Goal: Task Accomplishment & Management: Complete application form

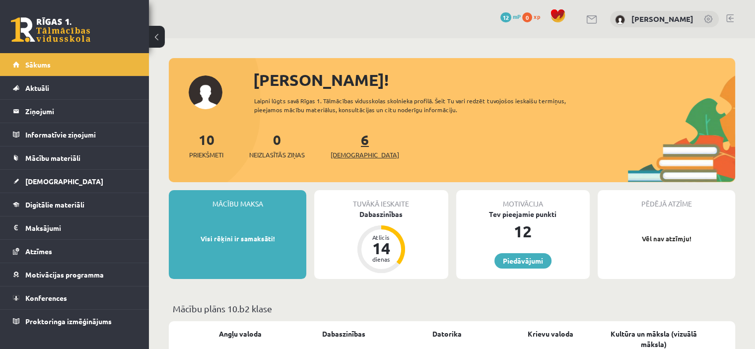
click at [351, 144] on link "6 Ieskaites" at bounding box center [365, 145] width 69 height 29
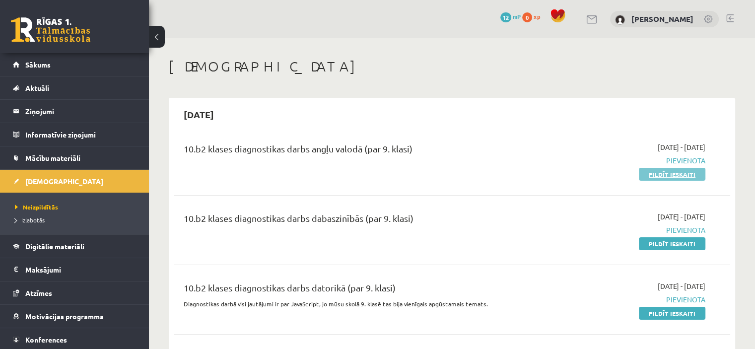
click at [684, 175] on link "Pildīt ieskaiti" at bounding box center [672, 174] width 67 height 13
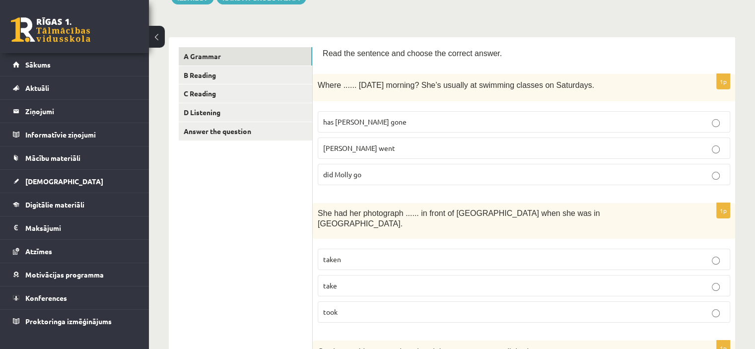
scroll to position [135, 0]
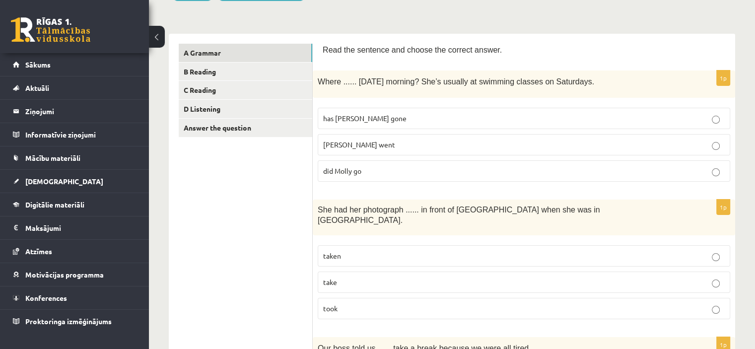
click at [618, 148] on p "[PERSON_NAME] went" at bounding box center [524, 145] width 402 height 10
click at [680, 251] on p "taken" at bounding box center [524, 256] width 402 height 10
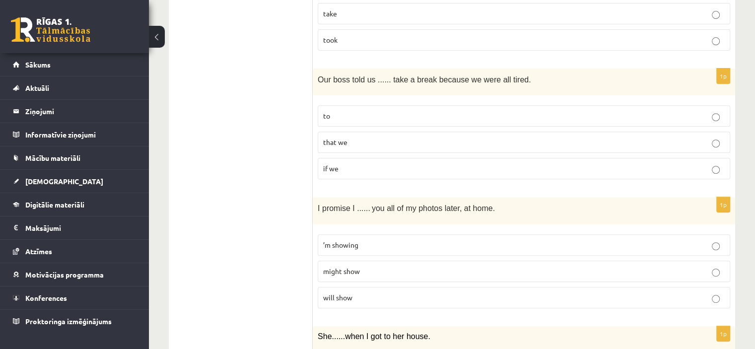
scroll to position [413, 0]
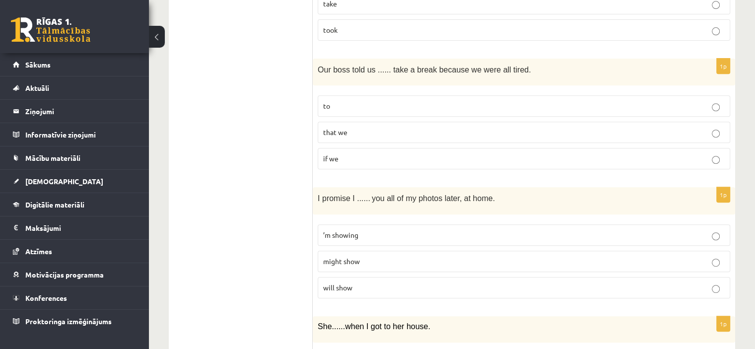
click at [680, 101] on p "to" at bounding box center [524, 106] width 402 height 10
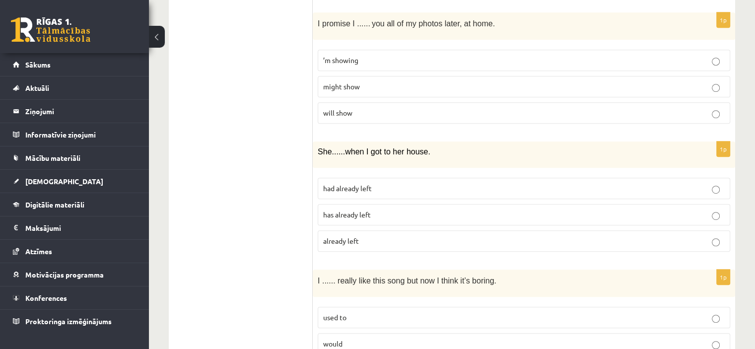
scroll to position [575, 0]
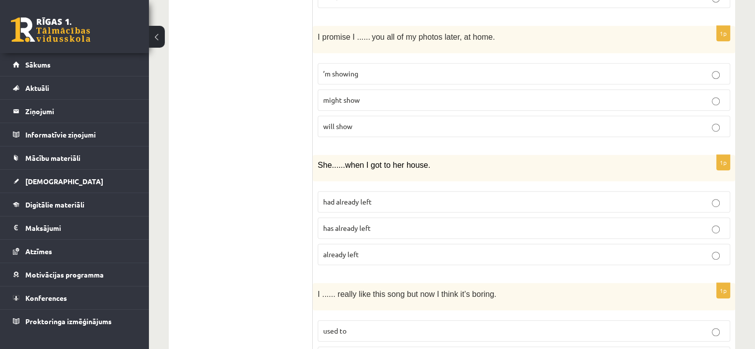
click at [685, 121] on label "will show" at bounding box center [524, 126] width 413 height 21
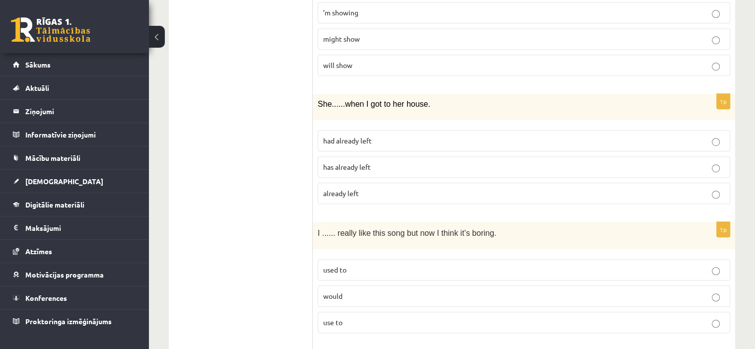
scroll to position [652, 0]
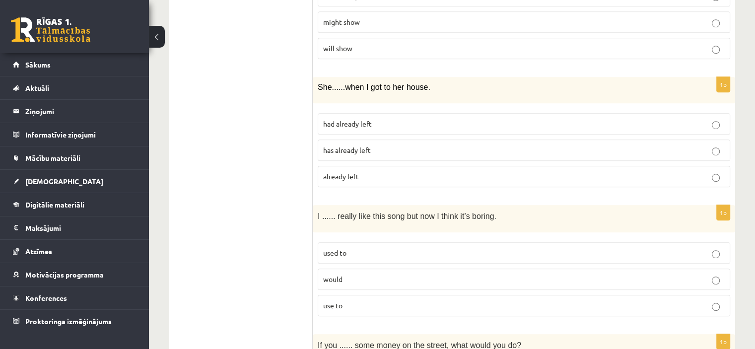
click at [431, 119] on p "had already left" at bounding box center [524, 124] width 402 height 10
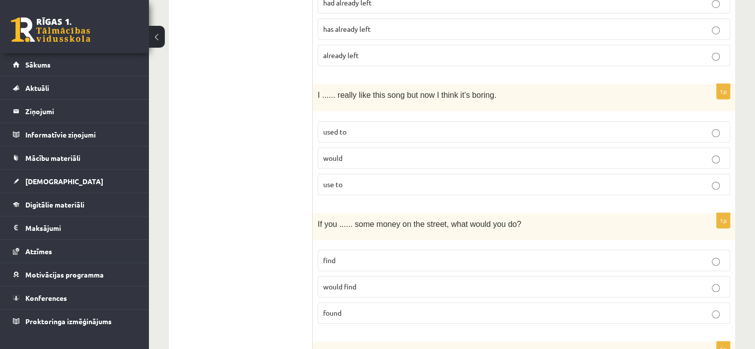
scroll to position [780, 0]
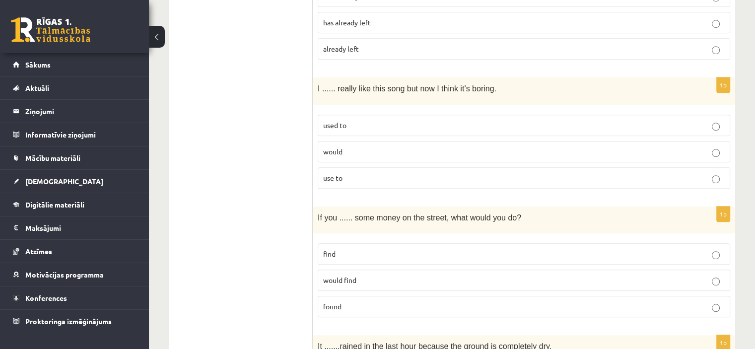
click at [719, 122] on fieldset "used to would use to" at bounding box center [524, 151] width 413 height 82
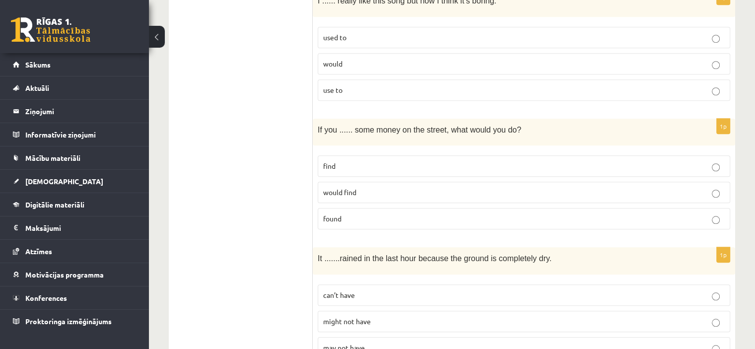
scroll to position [878, 0]
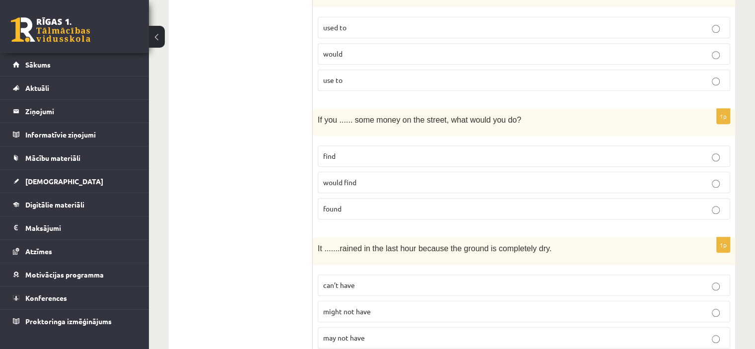
click at [643, 172] on label "would find" at bounding box center [524, 182] width 413 height 21
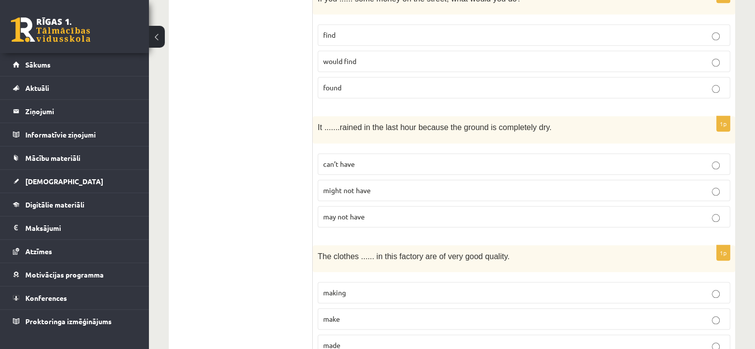
scroll to position [1009, 0]
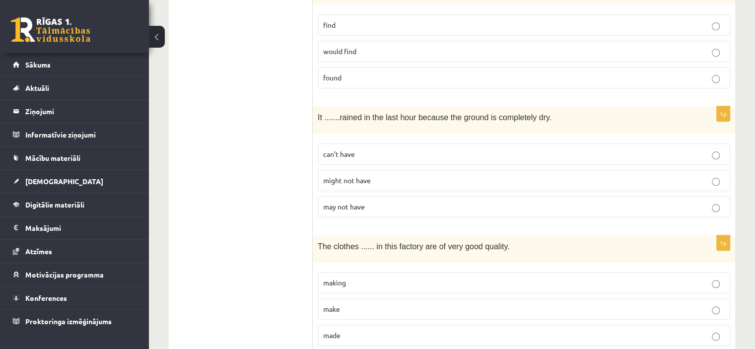
click at [550, 175] on p "might not have" at bounding box center [524, 180] width 402 height 10
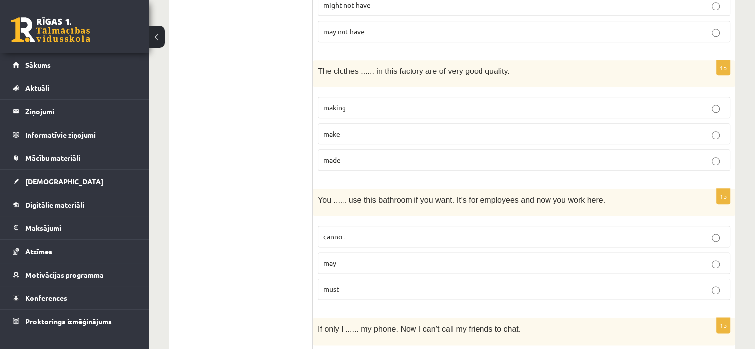
scroll to position [1168, 0]
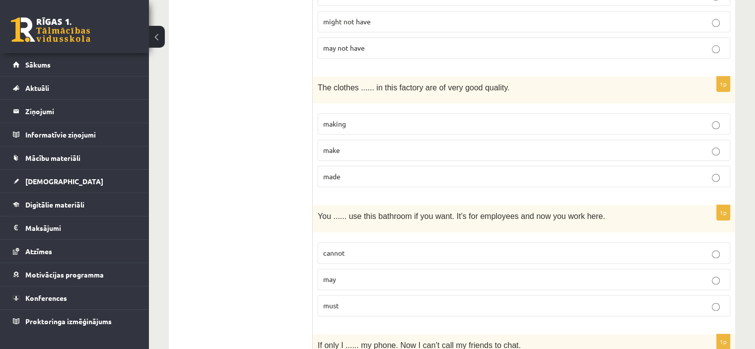
click at [408, 171] on p "made" at bounding box center [524, 176] width 402 height 10
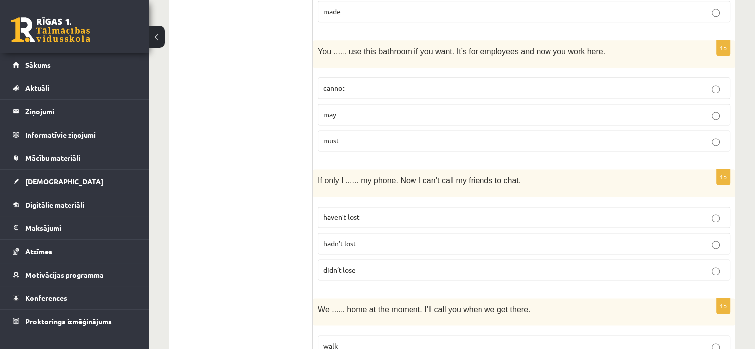
scroll to position [1329, 0]
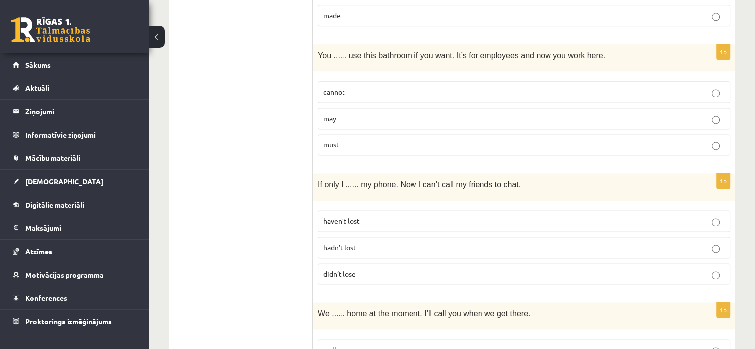
click at [560, 113] on p "may" at bounding box center [524, 118] width 402 height 10
click at [427, 216] on p "haven’t lost" at bounding box center [524, 221] width 402 height 10
click at [549, 269] on p "didn’t lose" at bounding box center [524, 274] width 402 height 10
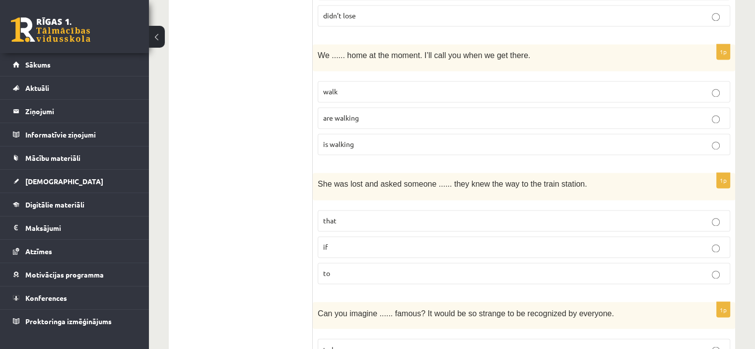
scroll to position [1591, 0]
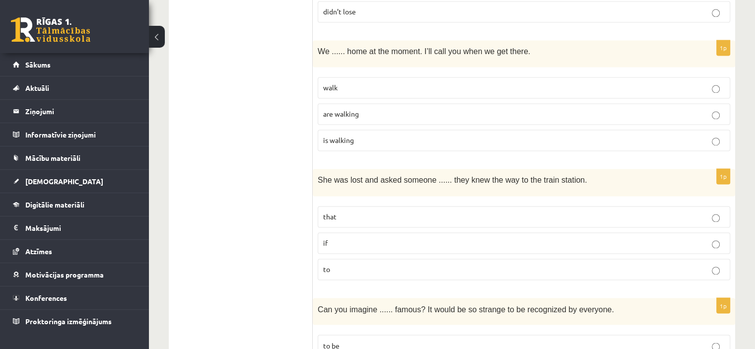
click at [514, 109] on p "are walking" at bounding box center [524, 114] width 402 height 10
click at [475, 238] on p "if" at bounding box center [524, 243] width 402 height 10
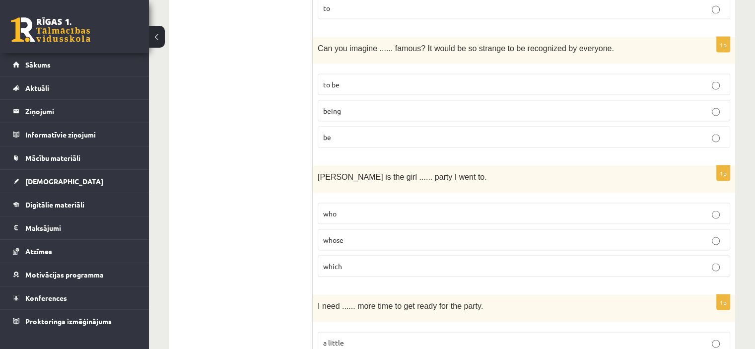
scroll to position [1849, 0]
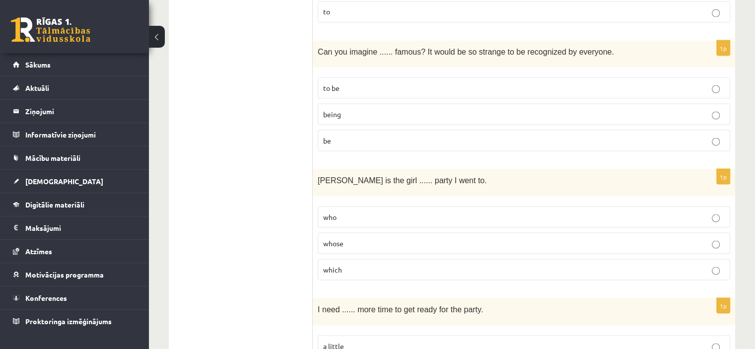
click at [569, 109] on p "being" at bounding box center [524, 114] width 402 height 10
click at [560, 82] on p "to be" at bounding box center [524, 87] width 402 height 10
click at [472, 238] on p "whose" at bounding box center [524, 243] width 402 height 10
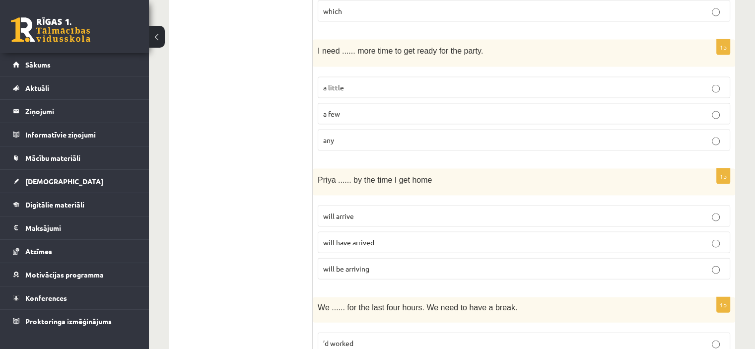
scroll to position [2110, 0]
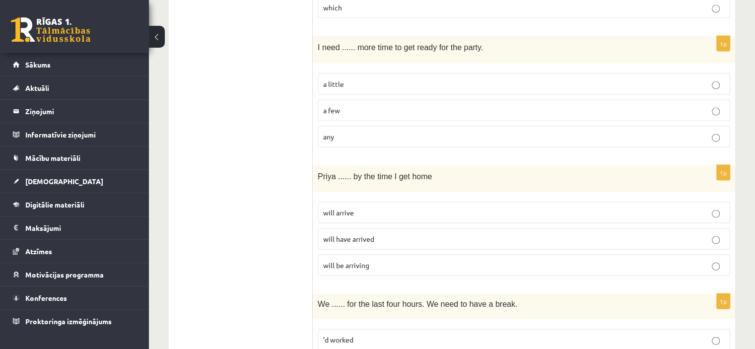
click at [483, 79] on p "a little" at bounding box center [524, 84] width 402 height 10
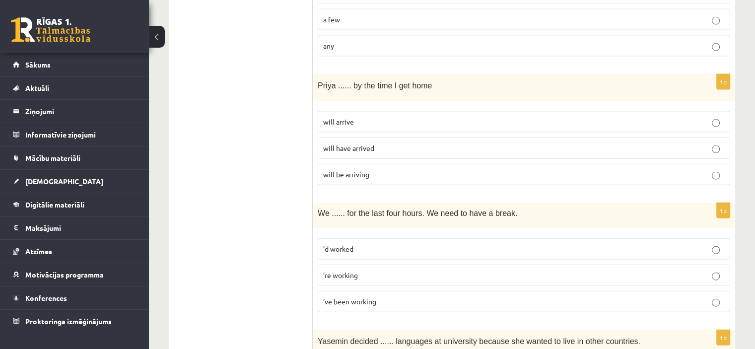
scroll to position [2208, 0]
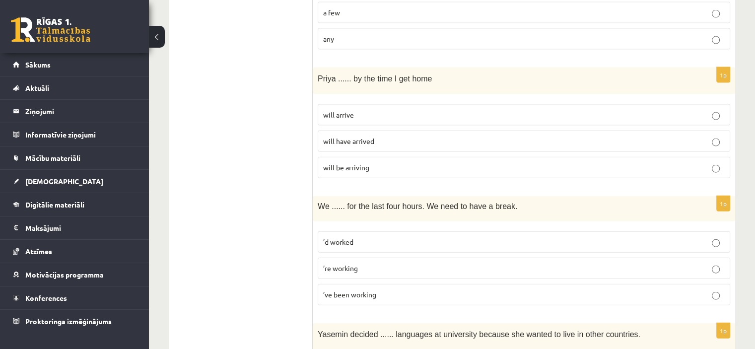
click at [422, 110] on p "will arrive" at bounding box center [524, 115] width 402 height 10
click at [465, 289] on p "’ve been working" at bounding box center [524, 294] width 402 height 10
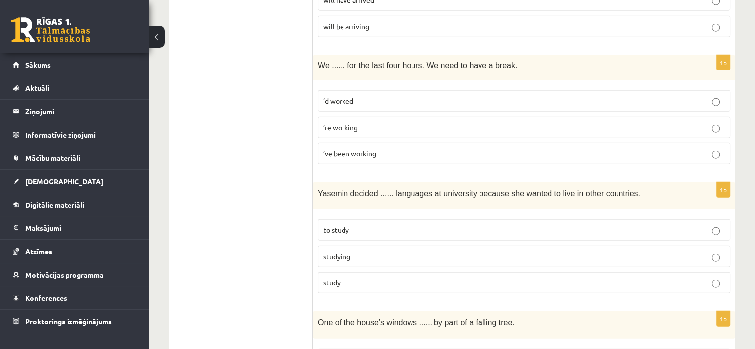
scroll to position [2436, 0]
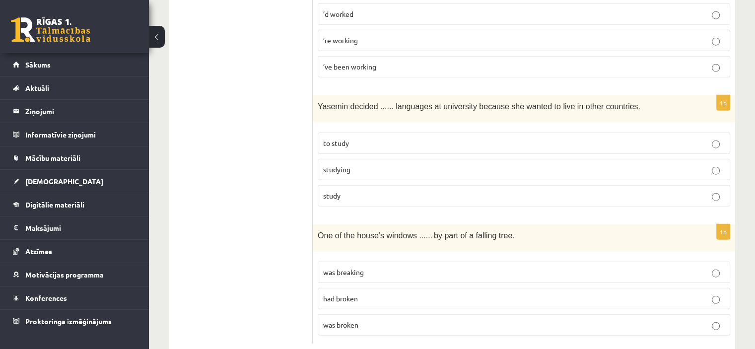
click at [546, 138] on p "to study" at bounding box center [524, 143] width 402 height 10
click at [393, 314] on label "was broken" at bounding box center [524, 324] width 413 height 21
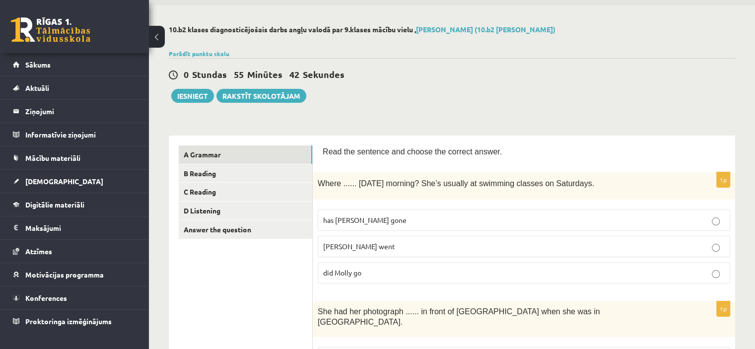
scroll to position [0, 0]
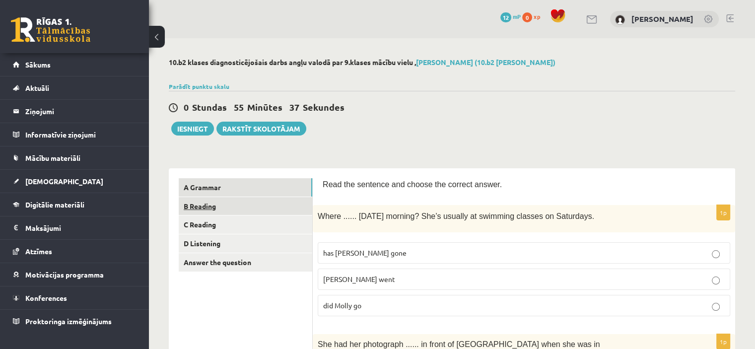
click at [198, 201] on link "B Reading" at bounding box center [246, 206] width 134 height 18
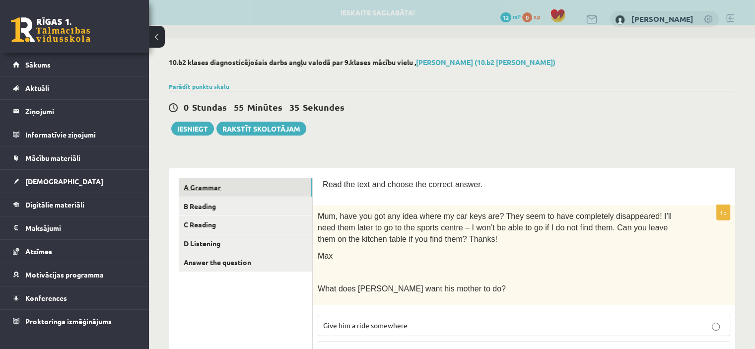
click at [197, 184] on link "A Grammar" at bounding box center [246, 187] width 134 height 18
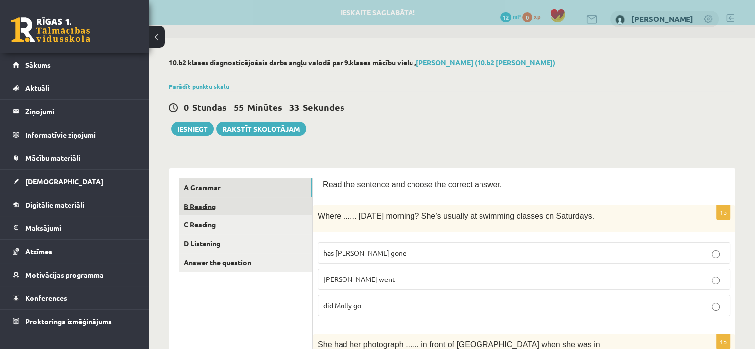
click at [201, 202] on link "B Reading" at bounding box center [246, 206] width 134 height 18
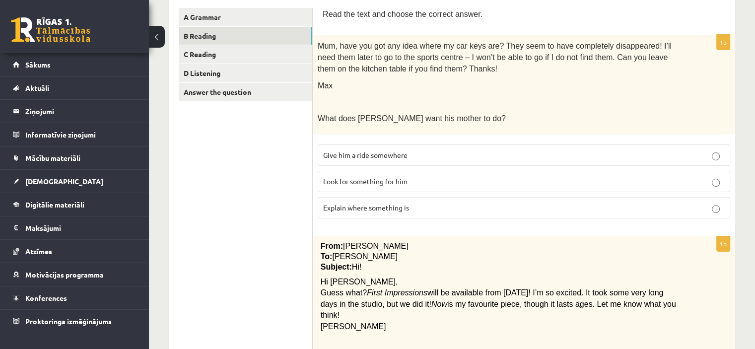
scroll to position [172, 0]
click at [669, 181] on p "Look for something for him" at bounding box center [524, 180] width 402 height 10
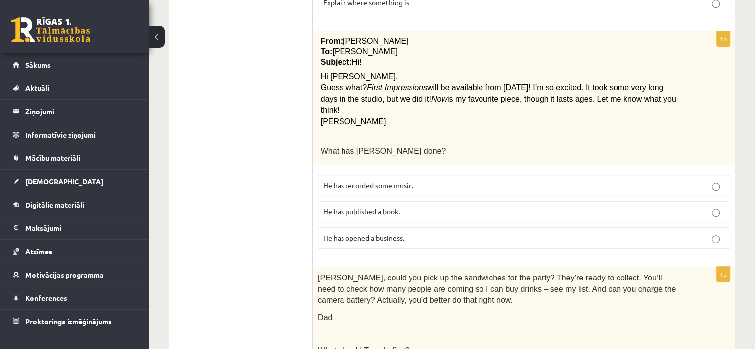
scroll to position [377, 0]
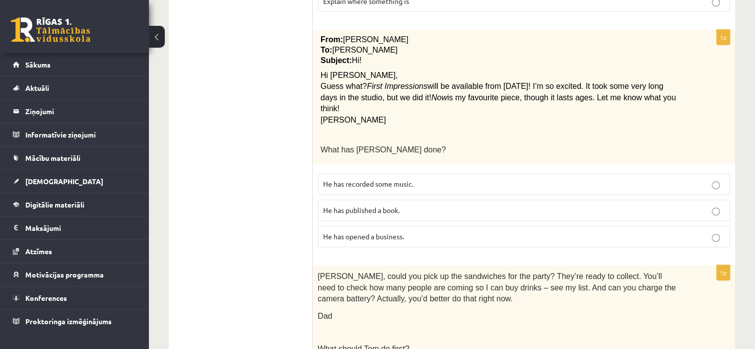
click at [671, 179] on p "He has recorded some music." at bounding box center [524, 184] width 402 height 10
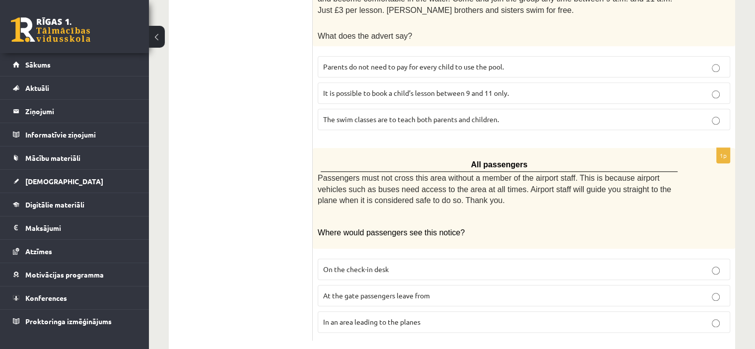
scroll to position [1088, 0]
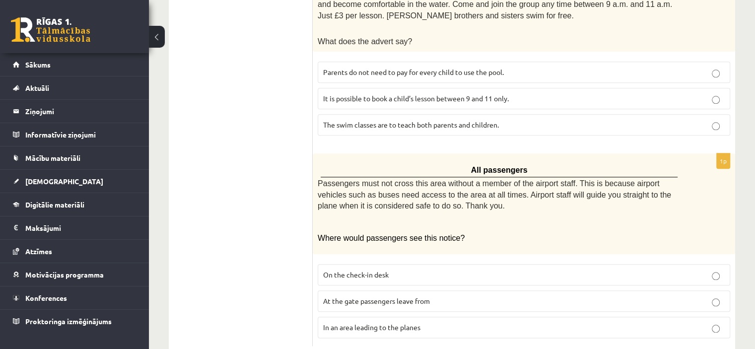
click at [450, 296] on p "At the gate passengers leave from" at bounding box center [524, 301] width 402 height 10
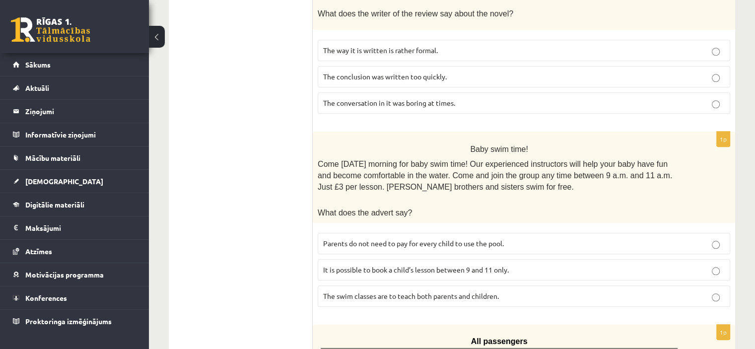
scroll to position [912, 0]
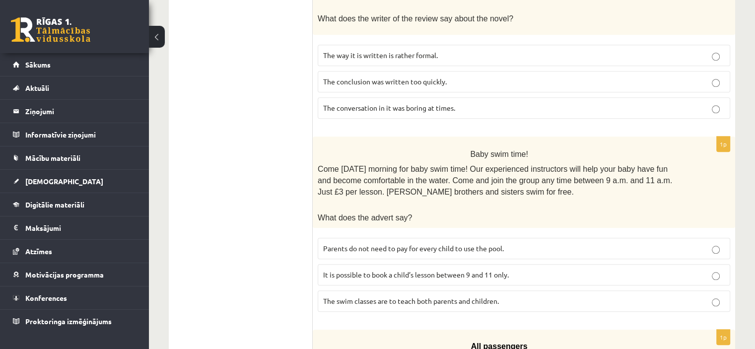
click at [479, 296] on span "The swim classes are to teach both parents and children." at bounding box center [411, 300] width 176 height 9
click at [526, 270] on p "It is possible to book a child’s lesson between 9 and 11 only." at bounding box center [524, 275] width 402 height 10
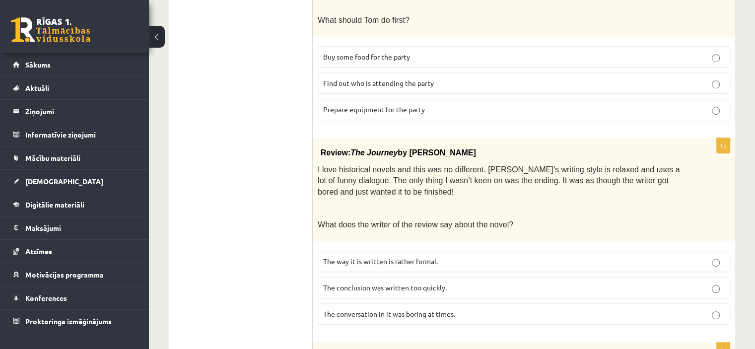
scroll to position [702, 0]
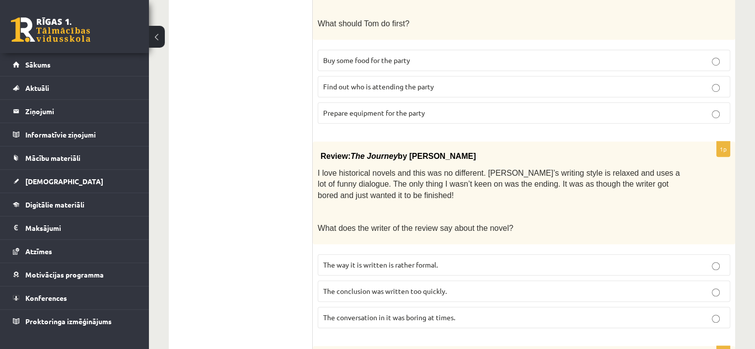
click at [592, 286] on p "The conclusion was written too quickly." at bounding box center [524, 291] width 402 height 10
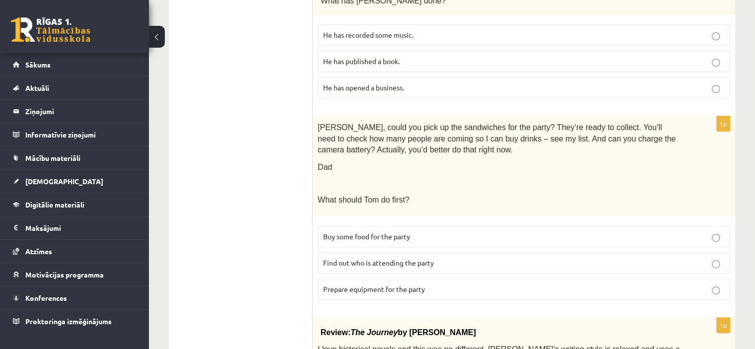
scroll to position [524, 0]
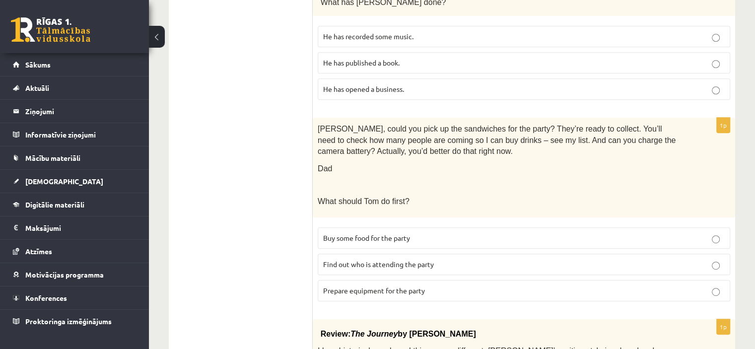
click at [706, 286] on p "Prepare equipment for the party" at bounding box center [524, 291] width 402 height 10
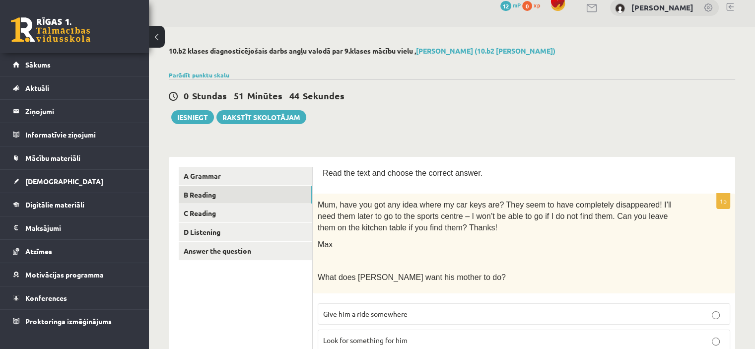
scroll to position [0, 0]
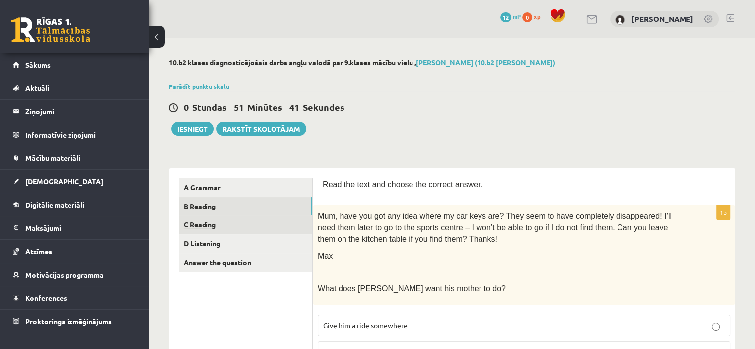
click at [205, 225] on link "C Reading" at bounding box center [246, 225] width 134 height 18
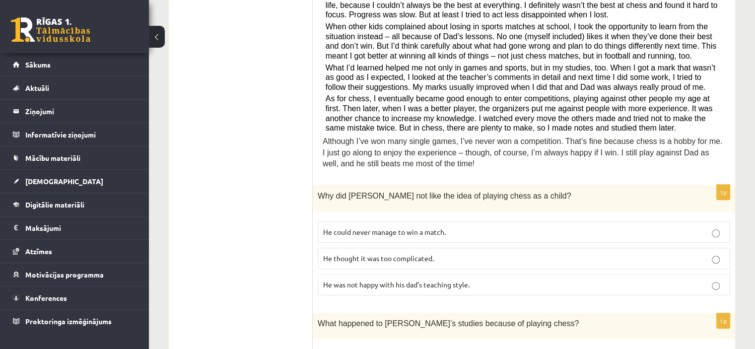
scroll to position [289, 0]
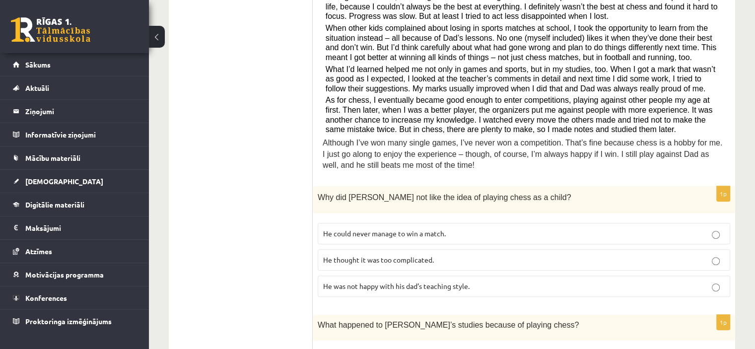
click at [519, 255] on p "He thought it was too complicated." at bounding box center [524, 260] width 402 height 10
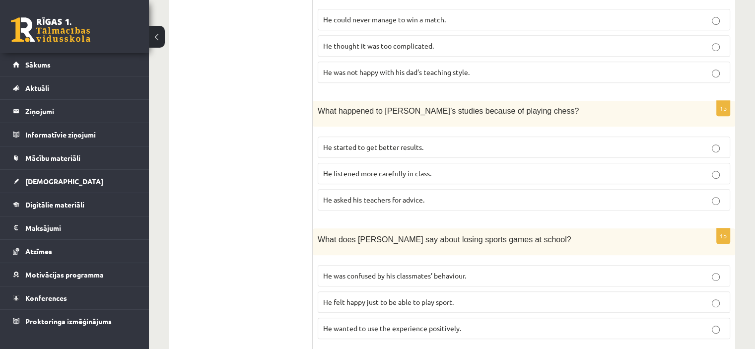
scroll to position [501, 0]
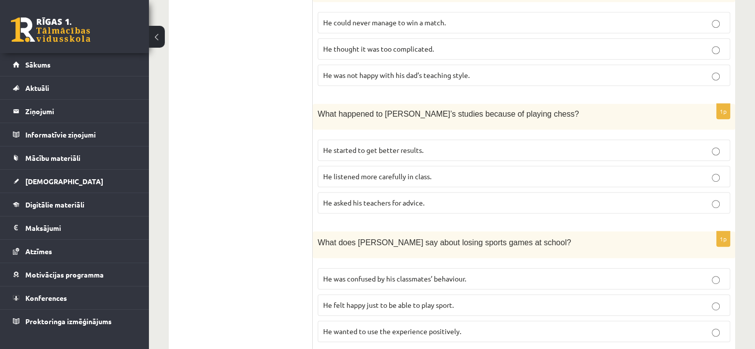
click at [543, 145] on p "He started to get better results." at bounding box center [524, 150] width 402 height 10
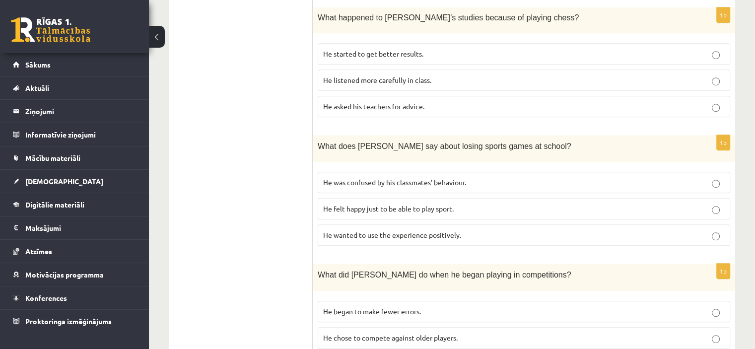
scroll to position [598, 0]
click at [668, 228] on p "He wanted to use the experience positively." at bounding box center [524, 233] width 402 height 10
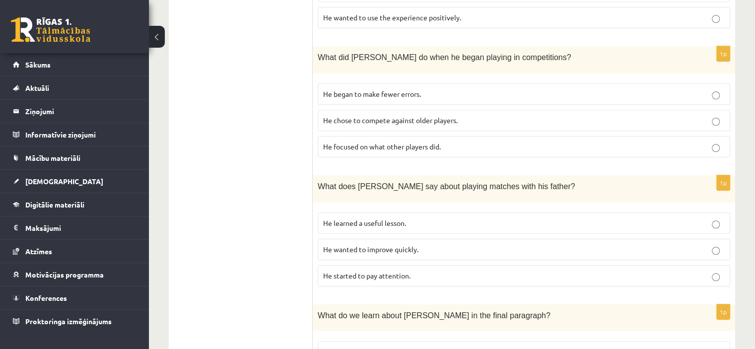
scroll to position [811, 0]
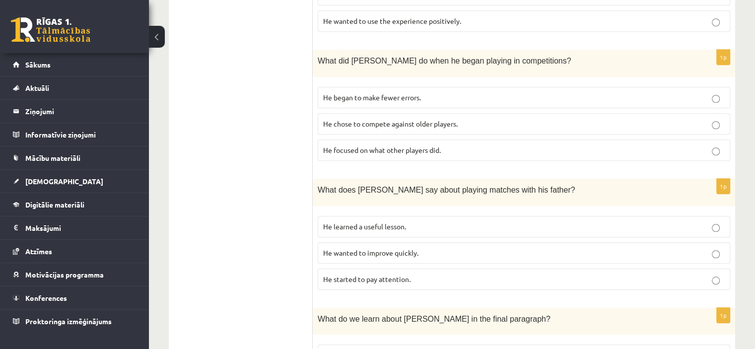
click at [620, 122] on fieldset "He began to make fewer errors. He chose to compete against older players. He fo…" at bounding box center [524, 123] width 413 height 82
click at [619, 119] on p "He chose to compete against older players." at bounding box center [524, 124] width 402 height 10
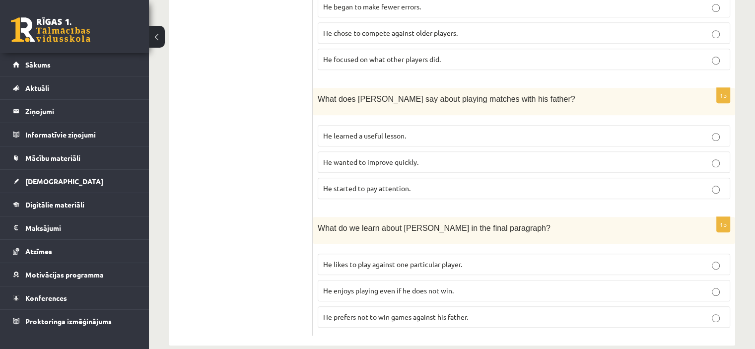
scroll to position [903, 0]
click at [523, 124] on label "He learned a useful lesson." at bounding box center [524, 134] width 413 height 21
click at [676, 285] on p "He enjoys playing even if he does not win." at bounding box center [524, 290] width 402 height 10
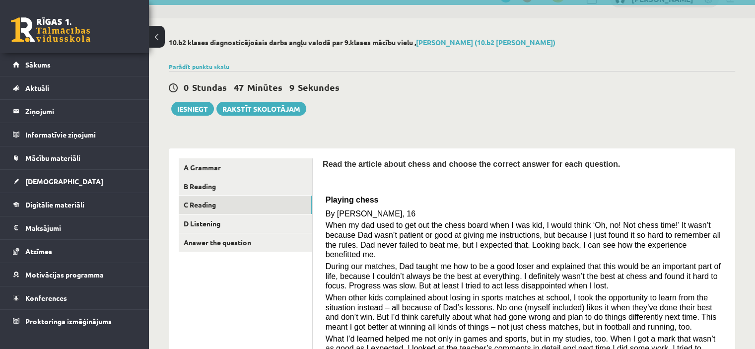
scroll to position [0, 0]
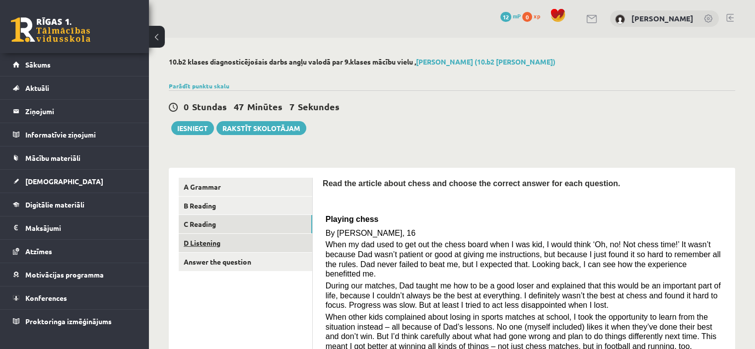
click at [197, 240] on link "D Listening" at bounding box center [246, 243] width 134 height 18
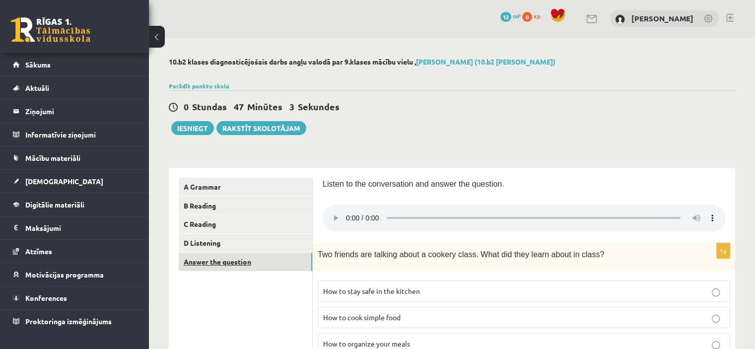
click at [212, 261] on link "Answer the question" at bounding box center [246, 262] width 134 height 18
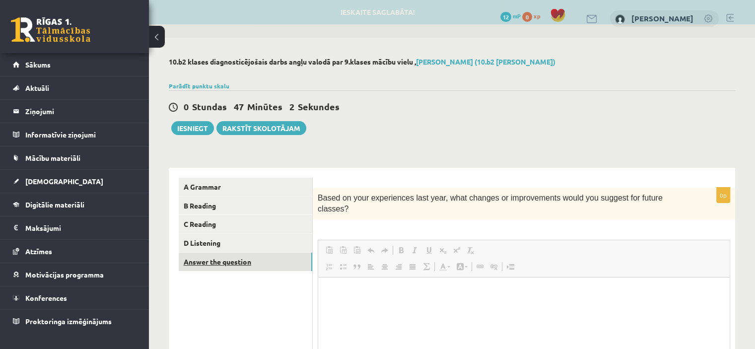
scroll to position [0, 0]
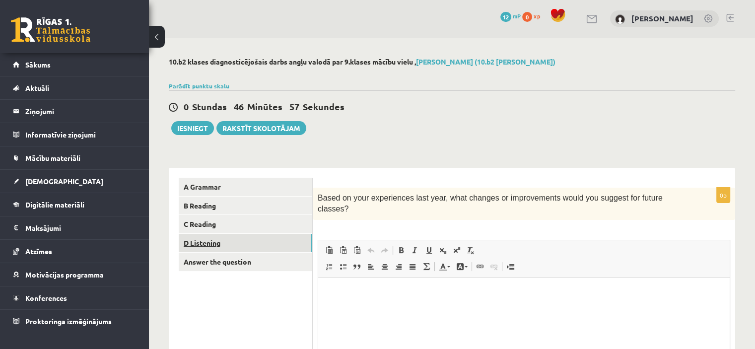
click at [205, 241] on link "D Listening" at bounding box center [246, 243] width 134 height 18
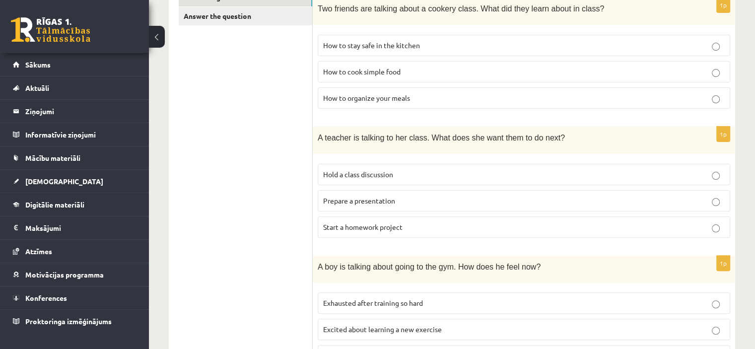
scroll to position [242, 0]
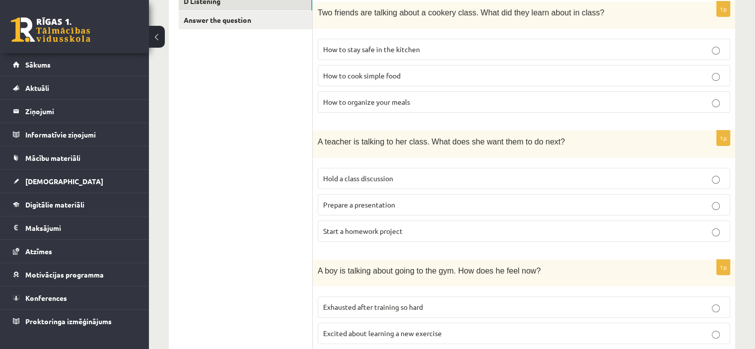
click at [437, 44] on p "How to stay safe in the kitchen" at bounding box center [524, 49] width 402 height 10
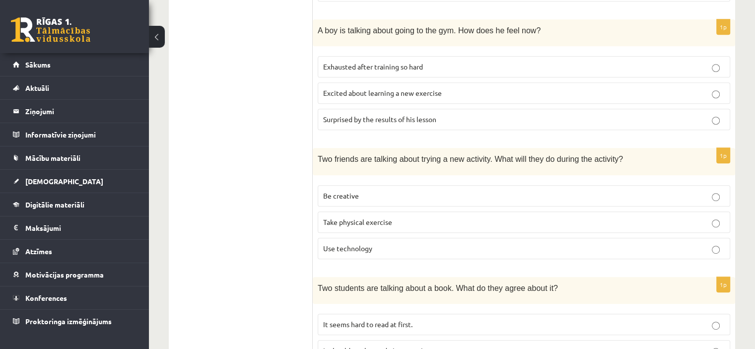
scroll to position [484, 0]
click at [455, 87] on p "Excited about learning a new exercise" at bounding box center [524, 92] width 402 height 10
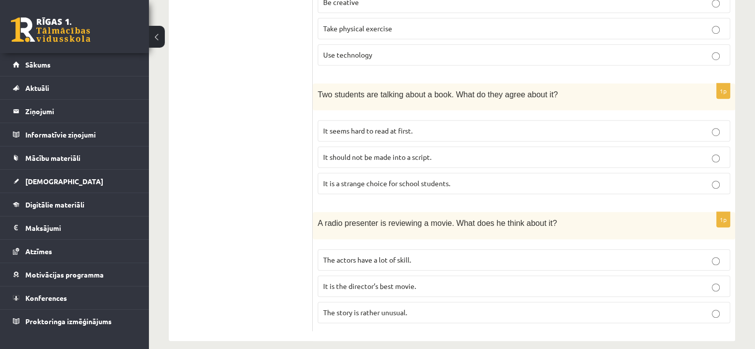
scroll to position [685, 0]
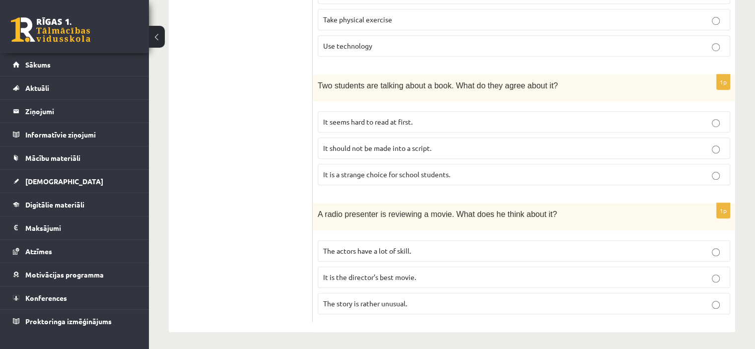
click at [415, 301] on p "The story is rather unusual." at bounding box center [524, 303] width 402 height 10
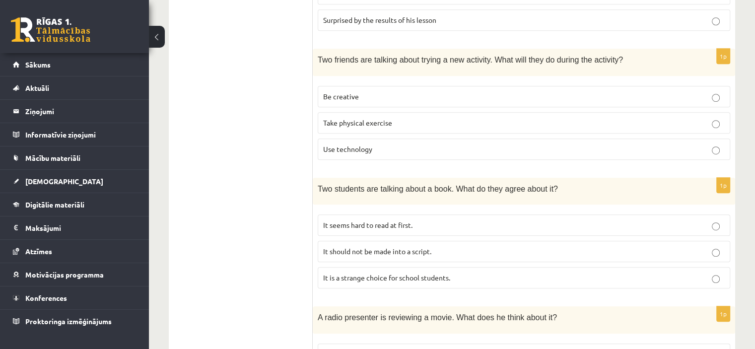
scroll to position [578, 0]
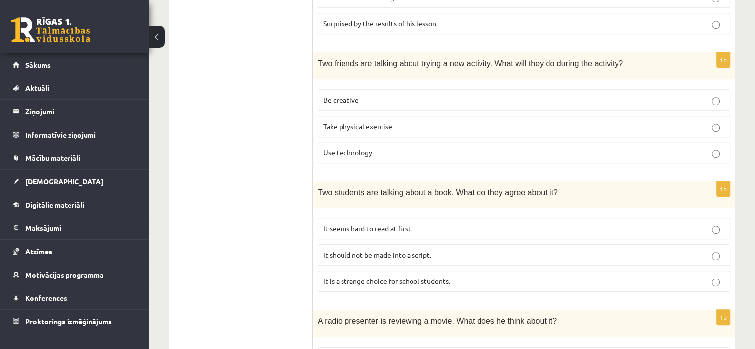
click at [619, 278] on p "It is a strange choice for school students." at bounding box center [524, 281] width 402 height 10
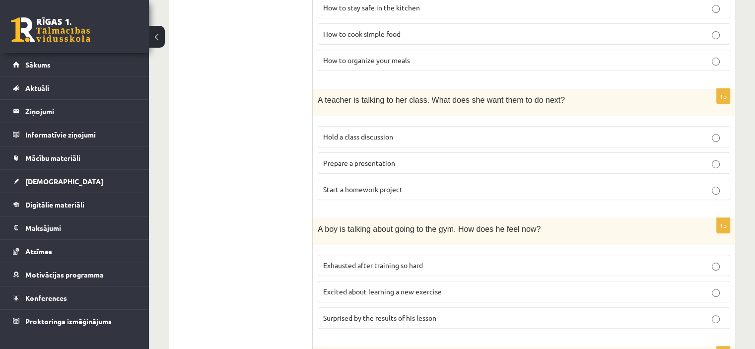
scroll to position [278, 0]
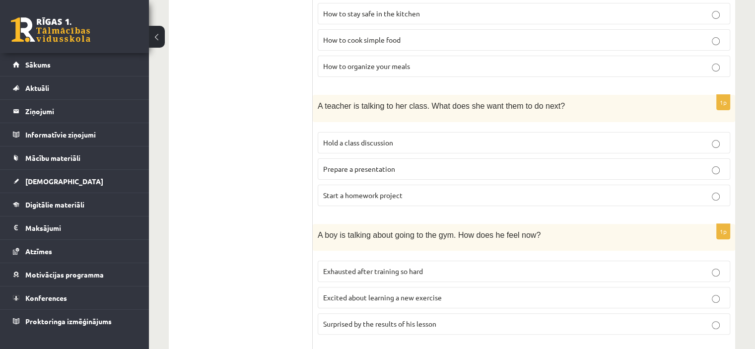
click at [630, 168] on p "Prepare a presentation" at bounding box center [524, 169] width 402 height 10
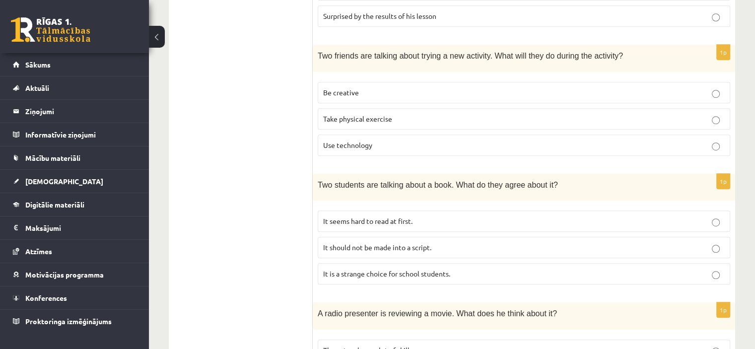
scroll to position [582, 0]
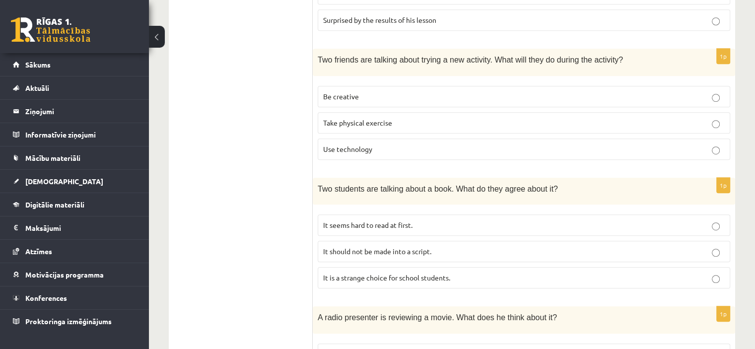
click at [655, 93] on p "Be creative" at bounding box center [524, 96] width 402 height 10
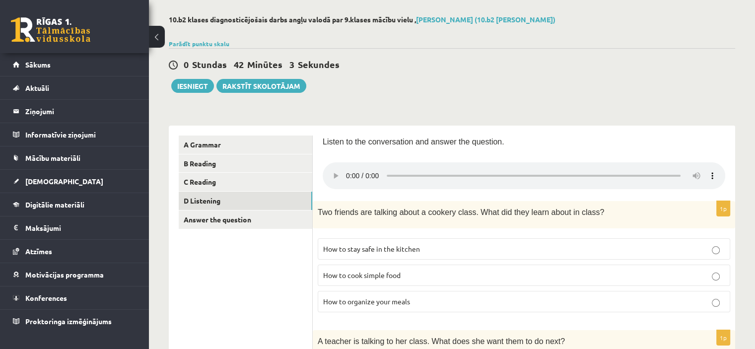
scroll to position [4, 0]
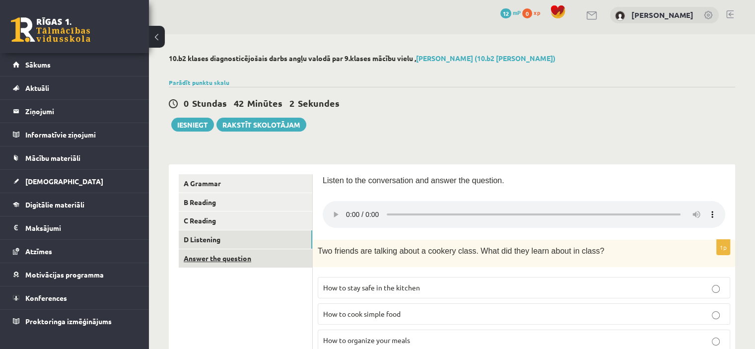
click at [234, 259] on link "Answer the question" at bounding box center [246, 258] width 134 height 18
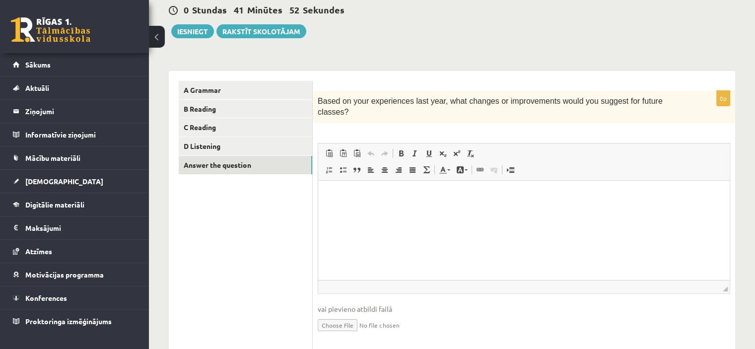
scroll to position [97, 0]
click at [388, 211] on html at bounding box center [524, 196] width 412 height 30
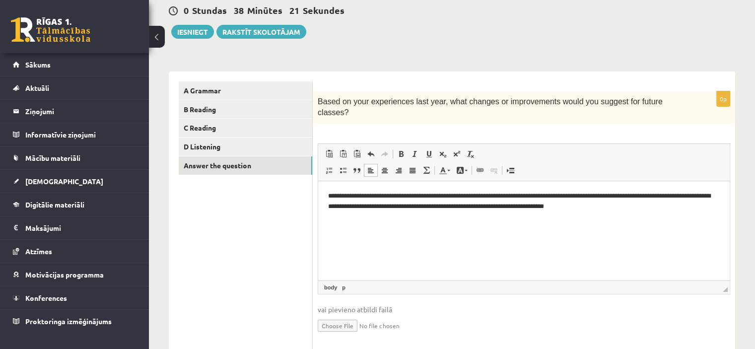
click at [575, 207] on p "**********" at bounding box center [524, 201] width 392 height 21
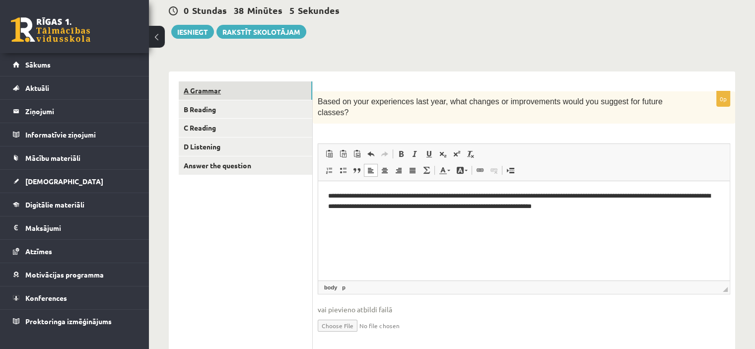
click at [208, 87] on link "A Grammar" at bounding box center [246, 90] width 134 height 18
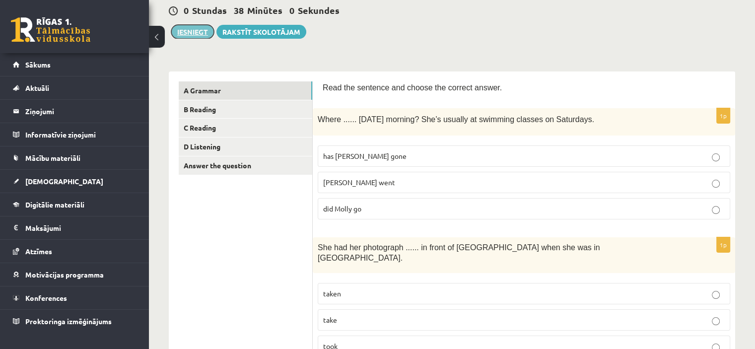
click at [188, 27] on button "Iesniegt" at bounding box center [192, 32] width 43 height 14
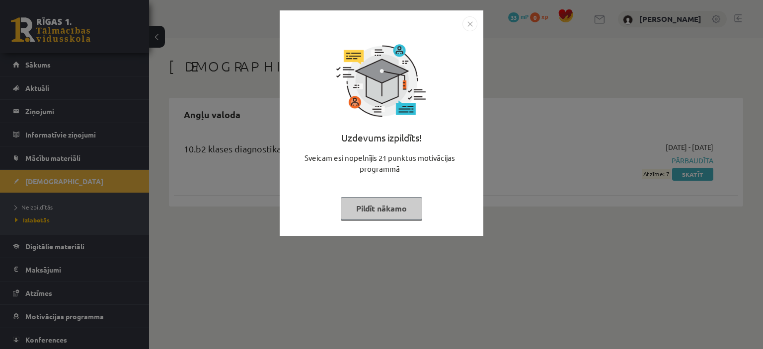
click at [470, 22] on img "Close" at bounding box center [469, 23] width 15 height 15
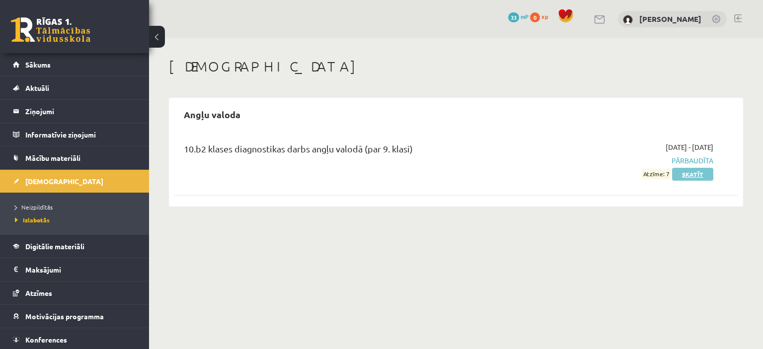
click at [702, 175] on link "Skatīt" at bounding box center [692, 174] width 41 height 13
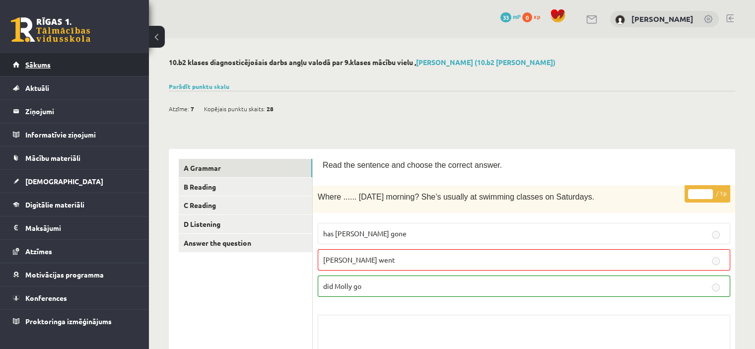
click at [42, 61] on span "Sākums" at bounding box center [37, 64] width 25 height 9
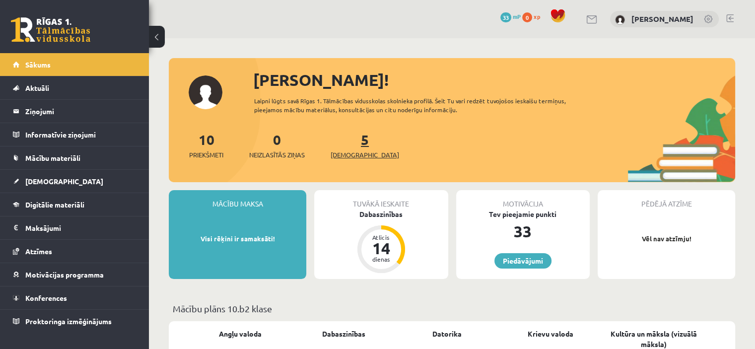
click at [348, 150] on span "[DEMOGRAPHIC_DATA]" at bounding box center [365, 155] width 69 height 10
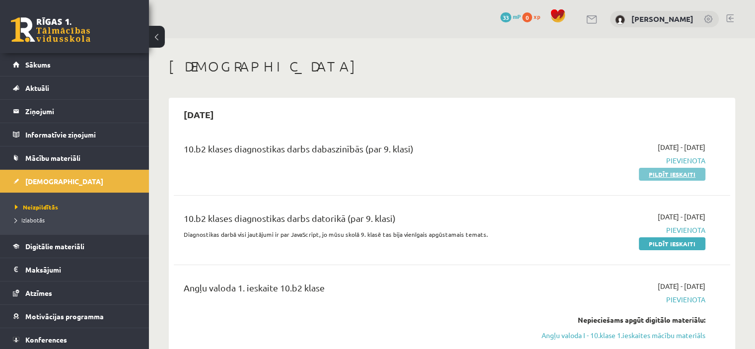
click at [685, 169] on link "Pildīt ieskaiti" at bounding box center [672, 174] width 67 height 13
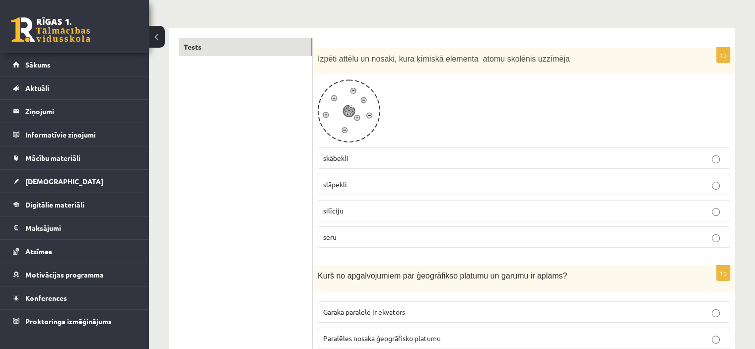
scroll to position [129, 0]
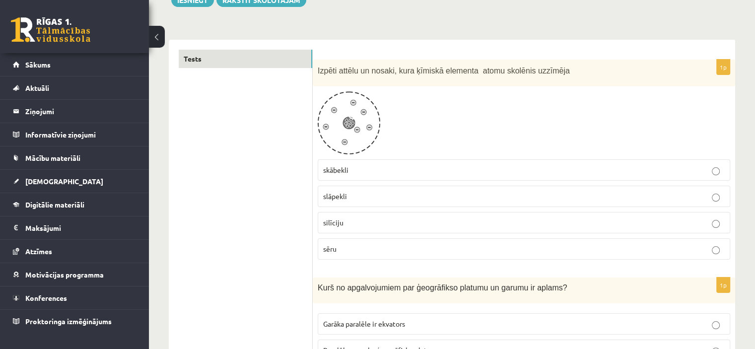
click at [341, 166] on span "skābekli" at bounding box center [335, 169] width 25 height 9
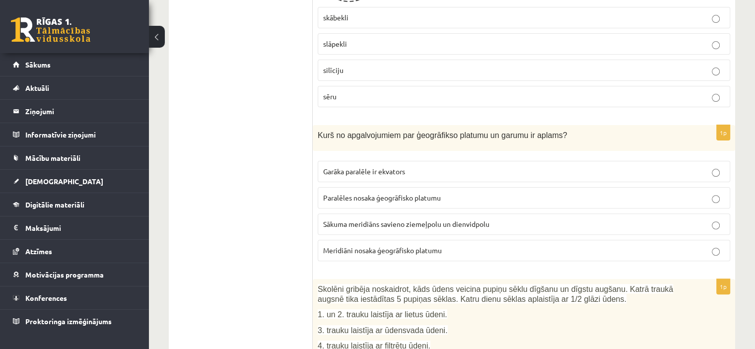
scroll to position [269, 0]
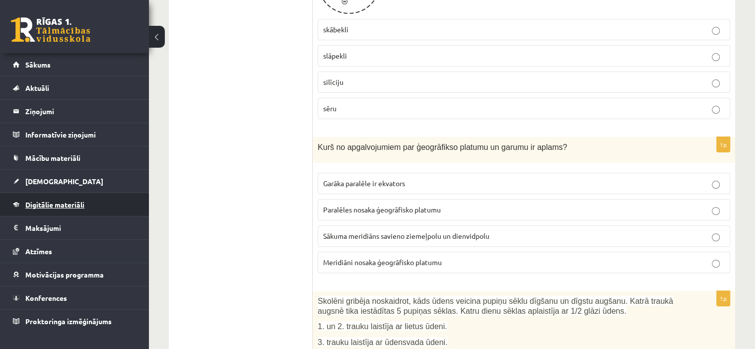
click at [63, 215] on link "Digitālie materiāli" at bounding box center [75, 204] width 124 height 23
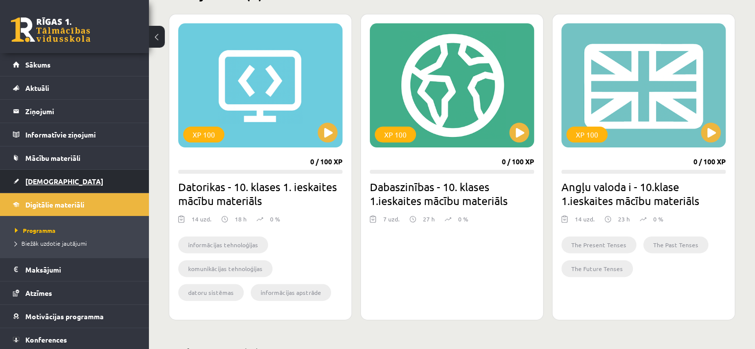
click at [45, 179] on span "[DEMOGRAPHIC_DATA]" at bounding box center [64, 181] width 78 height 9
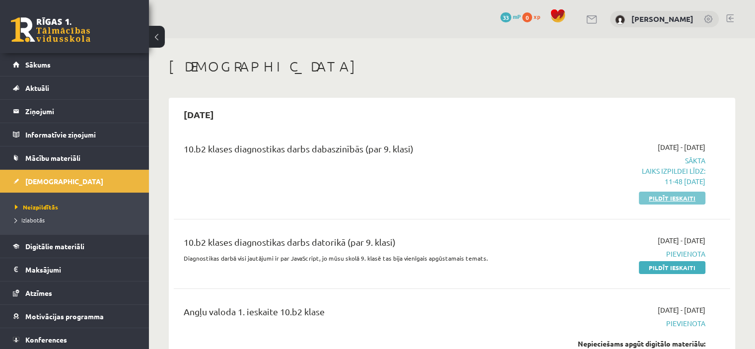
click at [676, 196] on link "Pildīt ieskaiti" at bounding box center [672, 198] width 67 height 13
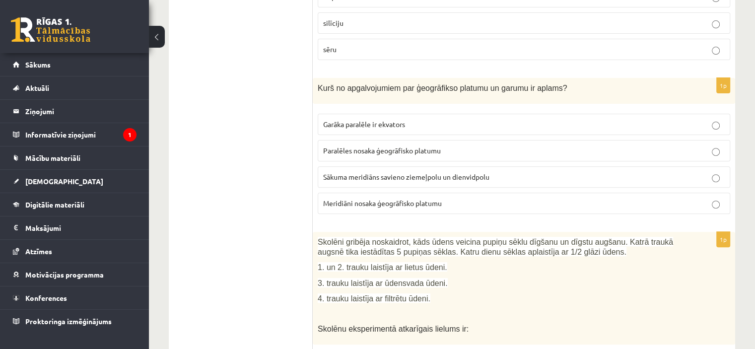
scroll to position [353, 0]
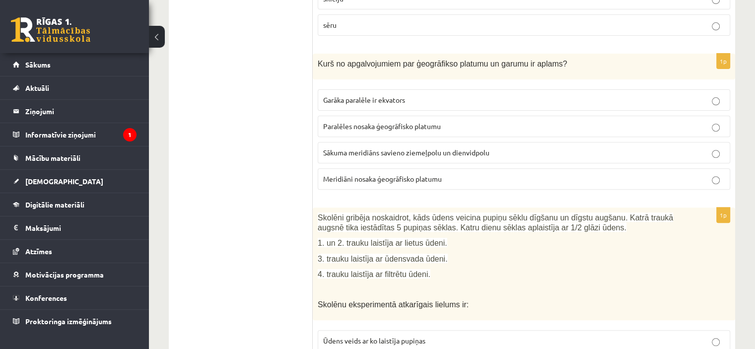
click at [390, 153] on span "Sākuma meridiāns savieno ziemeļpolu un dienvidpolu" at bounding box center [406, 152] width 166 height 9
click at [409, 168] on label "Meridiāni nosaka ģeogrāfisko platumu" at bounding box center [524, 178] width 413 height 21
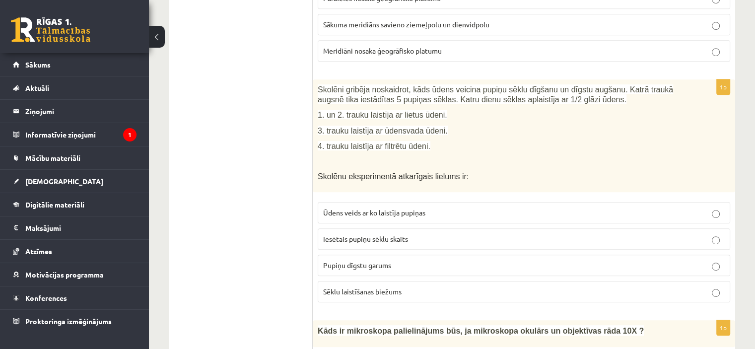
scroll to position [475, 0]
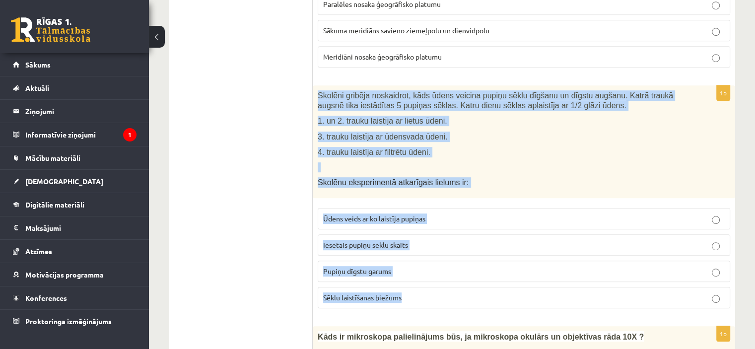
drag, startPoint x: 318, startPoint y: 93, endPoint x: 462, endPoint y: 294, distance: 246.7
click at [462, 294] on div "1p Skolēni gribēja noskaidrot, kāds ūdens veicina pupiņu sēklu dīgšanu un dīgst…" at bounding box center [524, 200] width 423 height 231
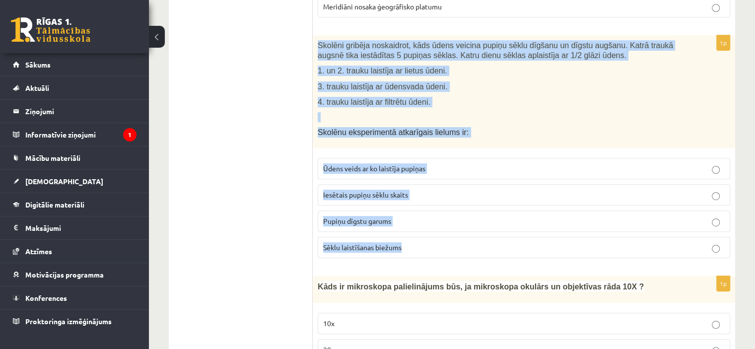
scroll to position [518, 0]
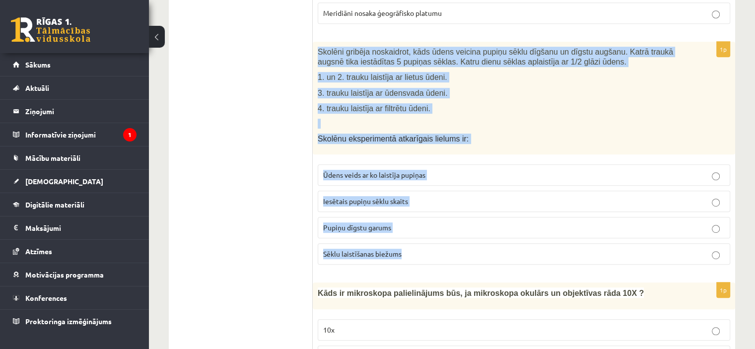
click at [723, 105] on div "Skolēni gribēja noskaidrot, kāds ūdens veicina pupiņu sēklu dīgšanu un dīgstu a…" at bounding box center [524, 98] width 423 height 113
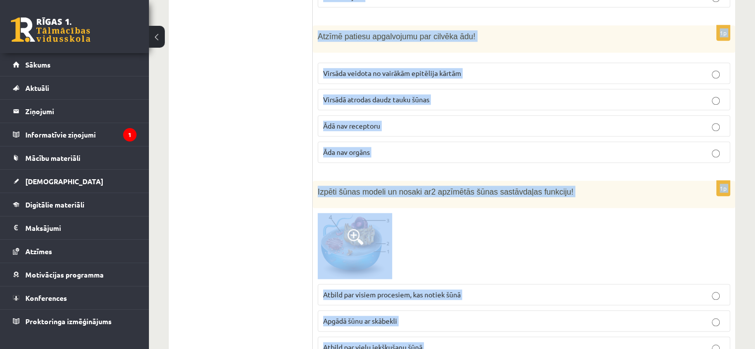
scroll to position [4690, 0]
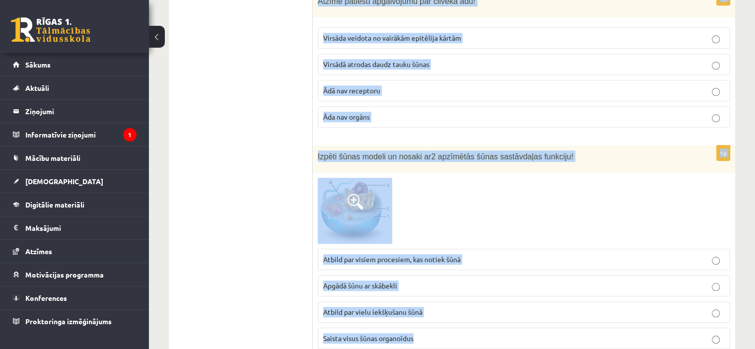
drag, startPoint x: 318, startPoint y: 50, endPoint x: 614, endPoint y: 368, distance: 435.3
copy form "Skolēni gribēja noskaidrot, kāds ūdens veicina pupiņu sēklu dīgšanu un dīgstu a…"
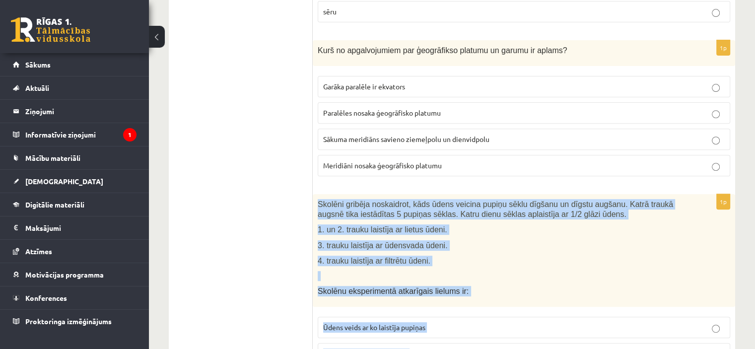
scroll to position [360, 0]
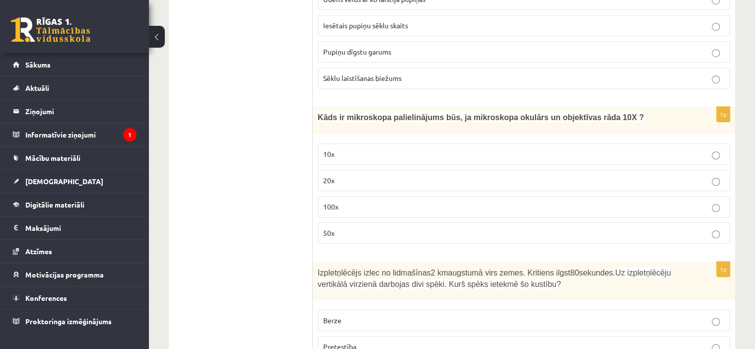
scroll to position [701, 0]
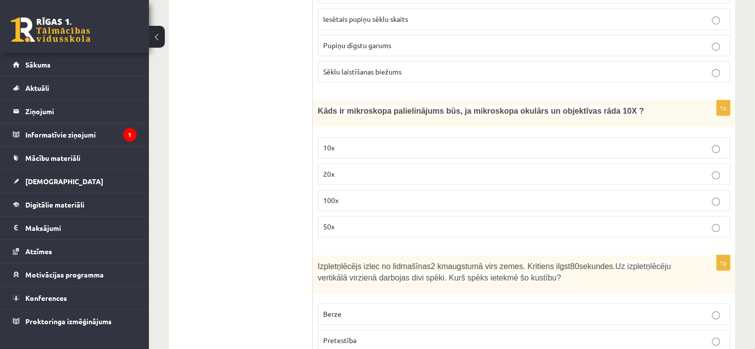
click at [341, 204] on label "100x" at bounding box center [524, 200] width 413 height 21
click at [378, 42] on span "Pupiņu dīgstu garums" at bounding box center [357, 45] width 68 height 9
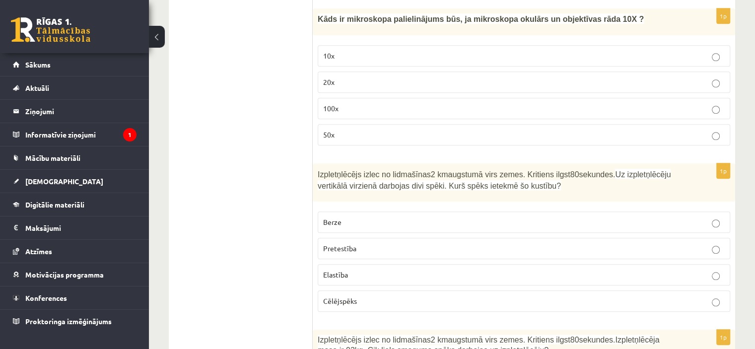
scroll to position [804, 0]
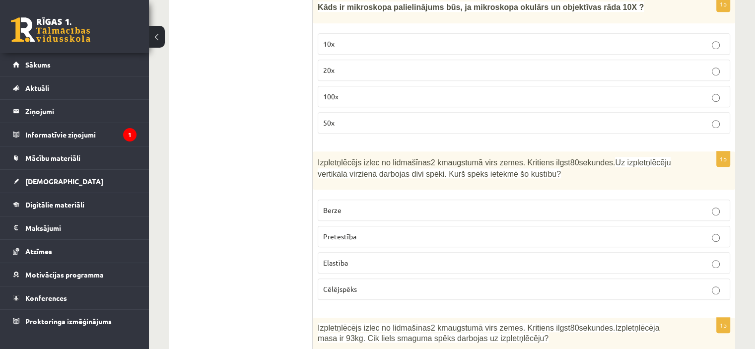
click at [346, 234] on span "Pretestība" at bounding box center [339, 236] width 33 height 9
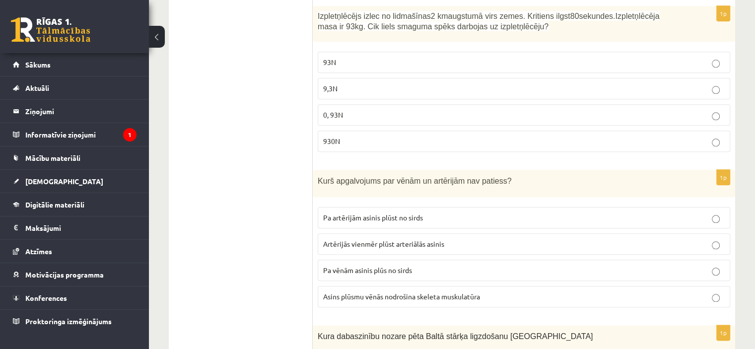
scroll to position [1135, 0]
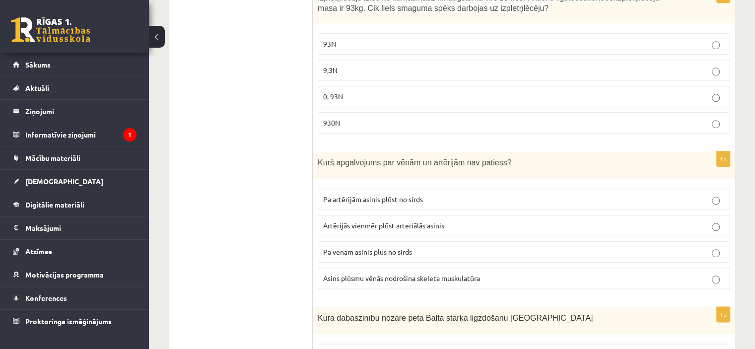
click at [348, 118] on p "930N" at bounding box center [524, 123] width 402 height 10
click at [366, 248] on span "Pa vēnām asinis plūs no sirds" at bounding box center [367, 251] width 89 height 9
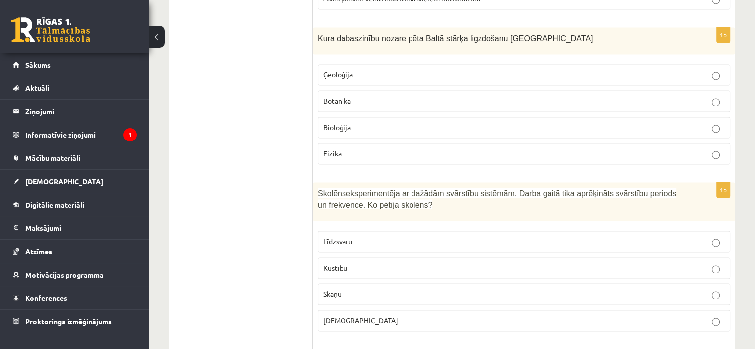
scroll to position [1439, 0]
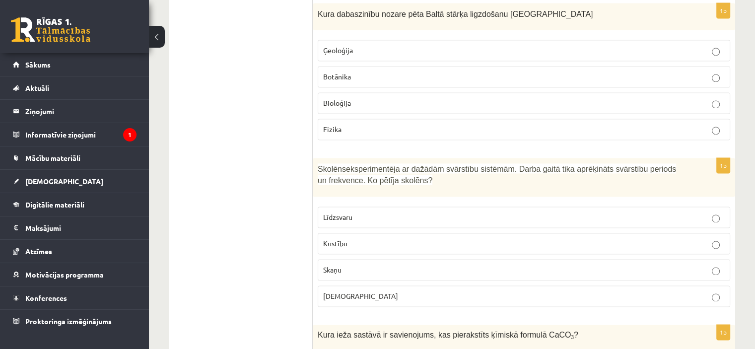
click at [416, 92] on label "Bioloģija" at bounding box center [524, 102] width 413 height 21
click at [343, 266] on p "Skaņu" at bounding box center [524, 270] width 402 height 10
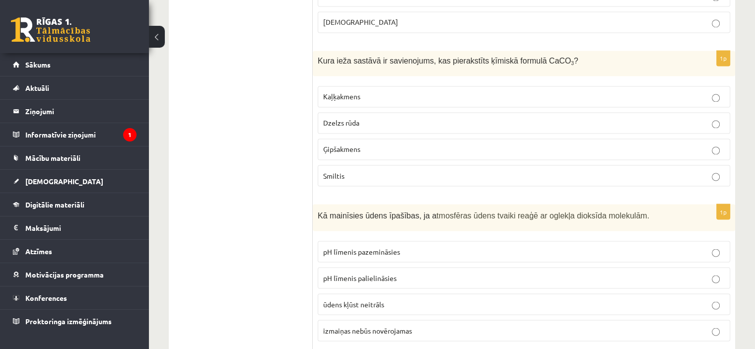
scroll to position [1719, 0]
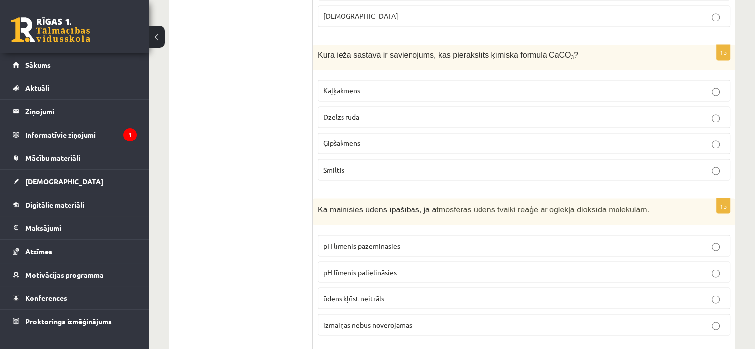
click at [671, 80] on label "Kaļķakmens" at bounding box center [524, 90] width 413 height 21
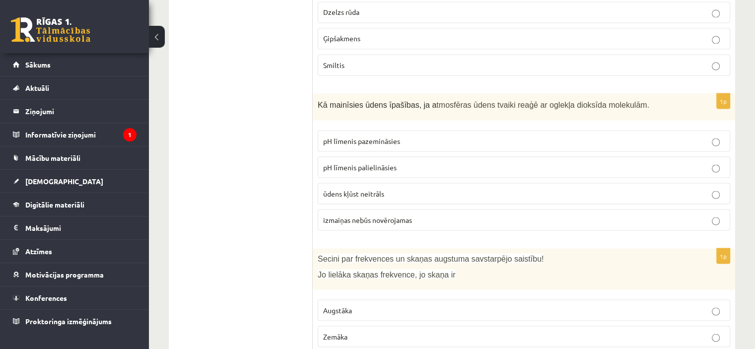
scroll to position [1829, 0]
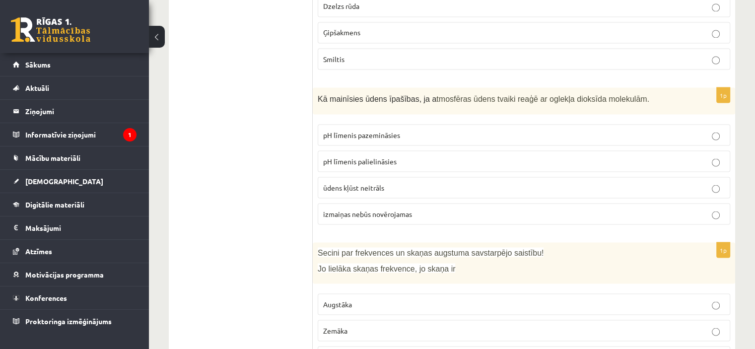
click at [657, 130] on p "pH līmenis pazemināsies" at bounding box center [524, 135] width 402 height 10
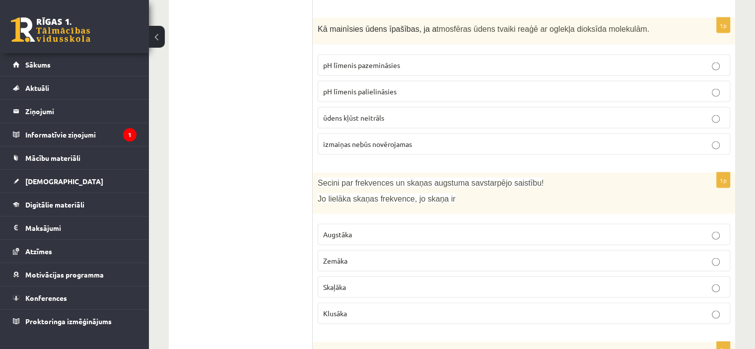
scroll to position [1893, 0]
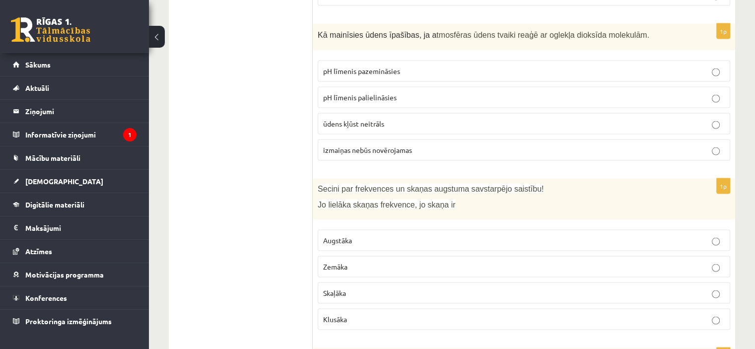
click at [344, 236] on span "Augstāka" at bounding box center [337, 240] width 29 height 9
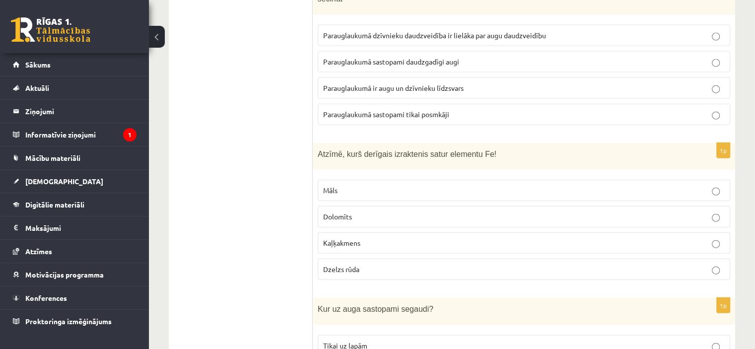
scroll to position [2282, 0]
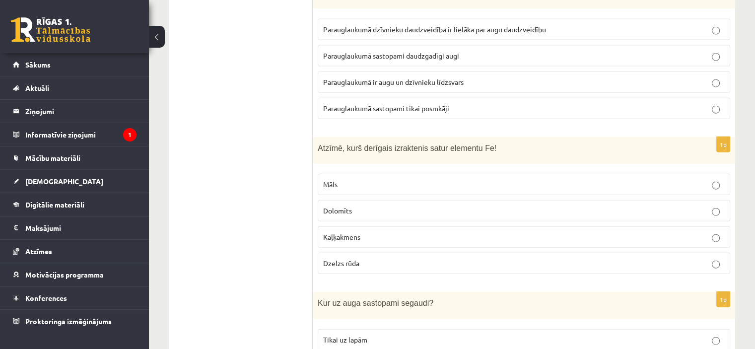
click at [438, 77] on span "Parauglaukumā ir augu un dzīvnieku līdzsvars" at bounding box center [393, 81] width 141 height 9
click at [357, 259] on span "Dzelzs rūda" at bounding box center [341, 263] width 36 height 9
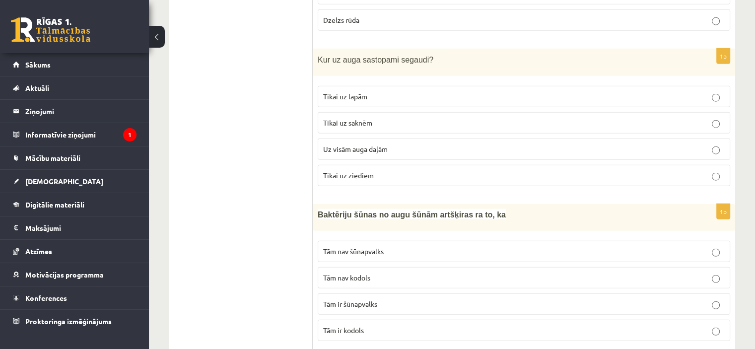
scroll to position [2537, 0]
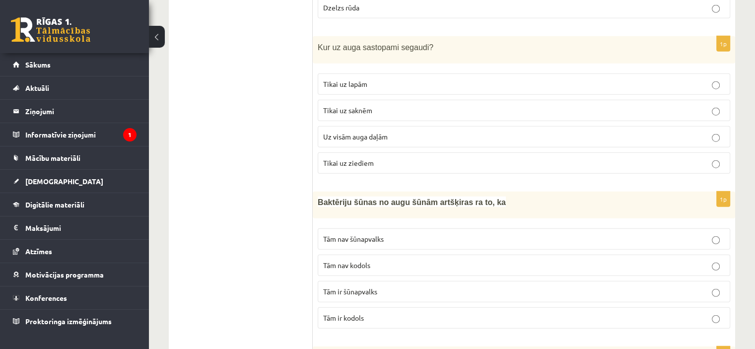
click at [420, 132] on p "Uz visām auga daļām" at bounding box center [524, 137] width 402 height 10
click at [361, 255] on label "Tām nav kodols" at bounding box center [524, 265] width 413 height 21
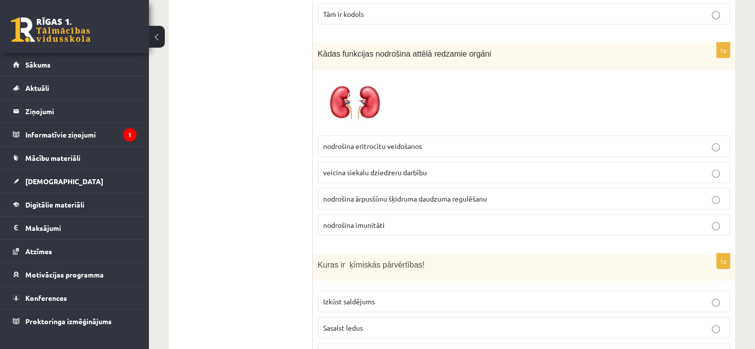
scroll to position [2848, 0]
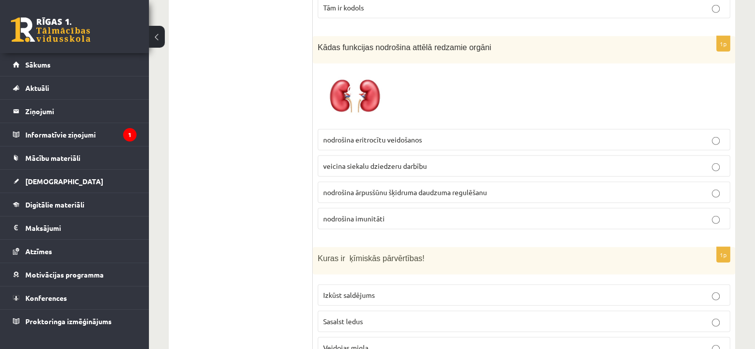
click at [465, 182] on label "nodrošina ārpusšūnu šķidruma daudzuma regulēšanu" at bounding box center [524, 192] width 413 height 21
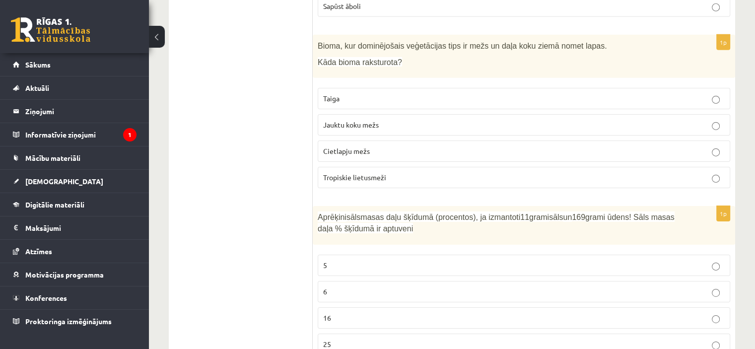
scroll to position [3222, 0]
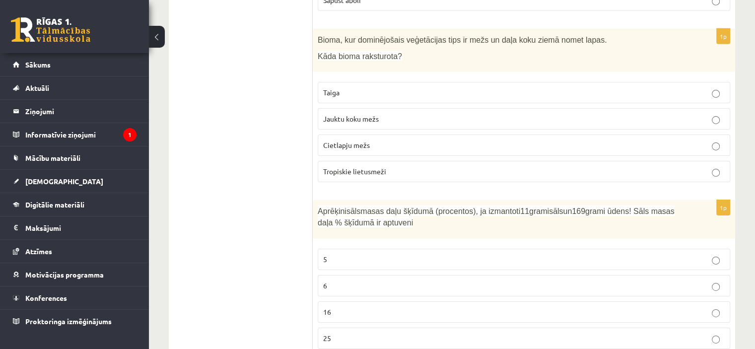
click at [417, 114] on p "Jauktu koku mežs" at bounding box center [524, 119] width 402 height 10
click at [359, 281] on p "6" at bounding box center [524, 286] width 402 height 10
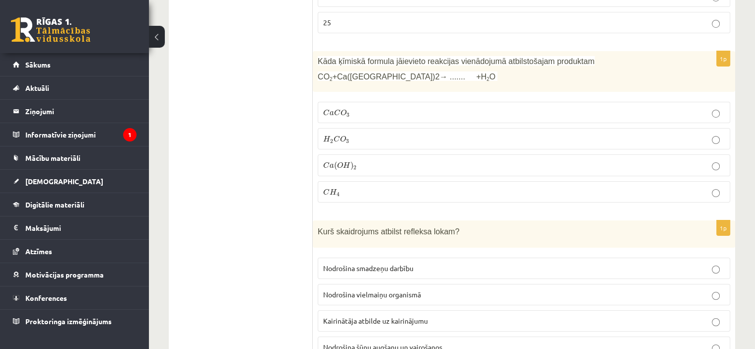
scroll to position [3543, 0]
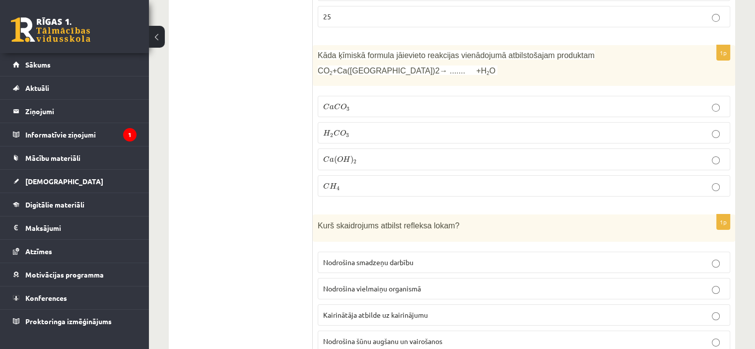
click at [566, 101] on p "C a C O 3 C a C O 3" at bounding box center [524, 106] width 402 height 10
click at [357, 304] on label "Kairinātāja atbilde uz kairinājumu" at bounding box center [524, 314] width 413 height 21
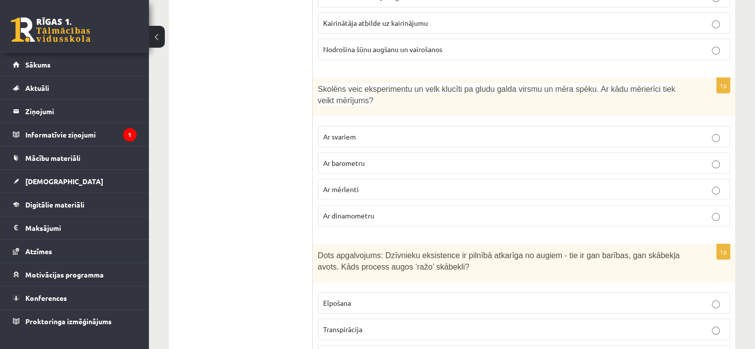
scroll to position [3842, 0]
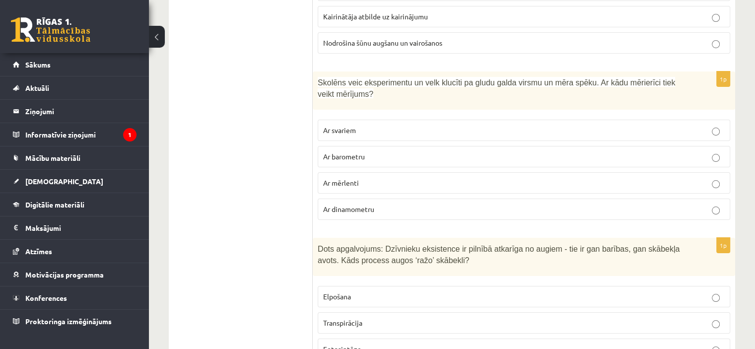
click at [417, 204] on p "Ar dinamometru" at bounding box center [524, 209] width 402 height 10
click at [368, 339] on label "Fotosintēze" at bounding box center [524, 349] width 413 height 21
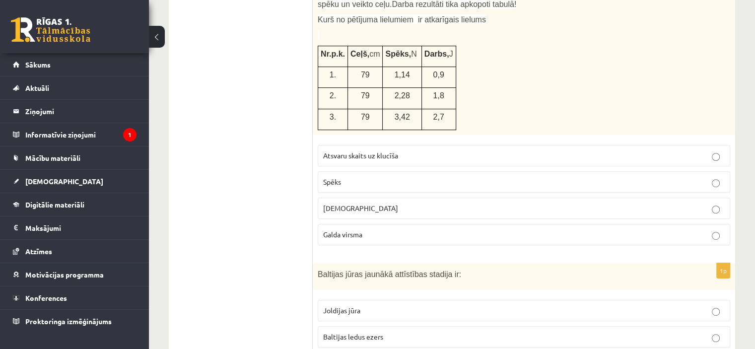
scroll to position [4238, 0]
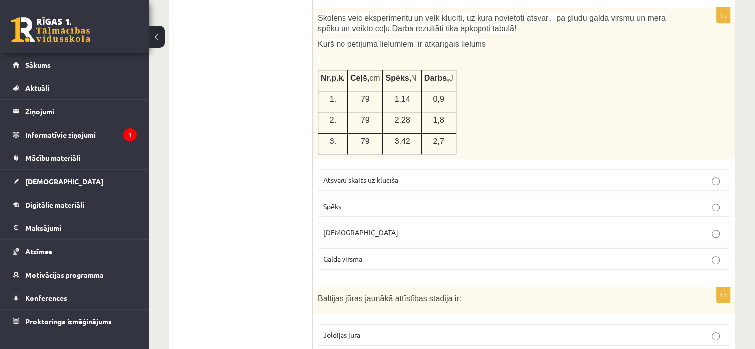
click at [385, 175] on span "Atsvaru skaits uz klucīša" at bounding box center [360, 179] width 75 height 9
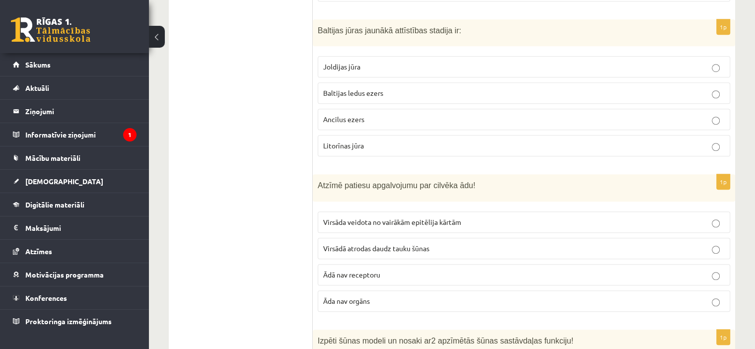
scroll to position [4500, 0]
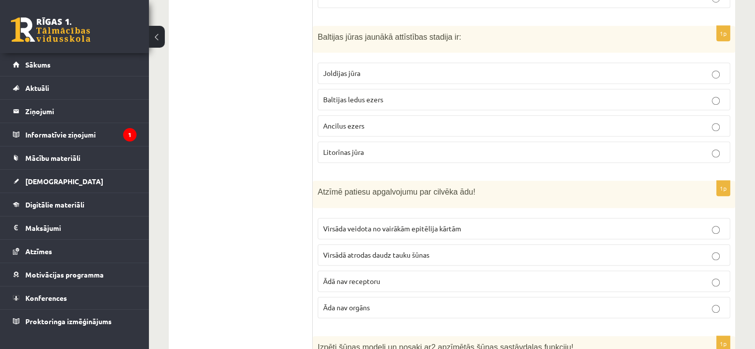
click at [354, 147] on span "Litorīnas jūra" at bounding box center [343, 151] width 41 height 9
click at [364, 224] on span "Virsāda veidota no vairākām epitēlija kārtām" at bounding box center [392, 228] width 138 height 9
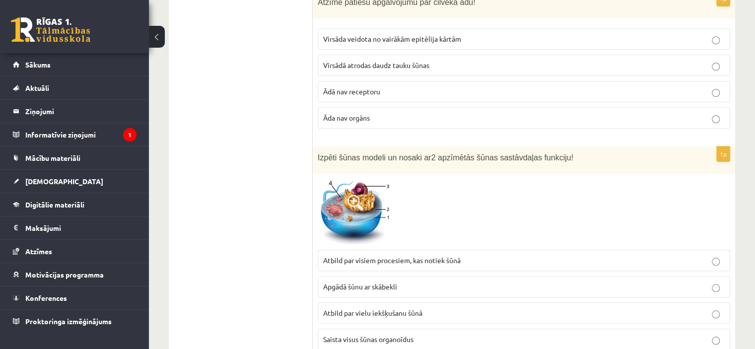
scroll to position [4690, 0]
click at [433, 255] on span "Atbild par visiem procesiem, kas notiek šūnā" at bounding box center [392, 259] width 138 height 9
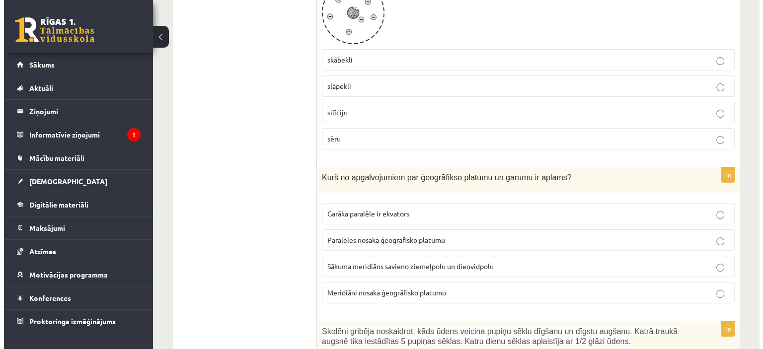
scroll to position [0, 0]
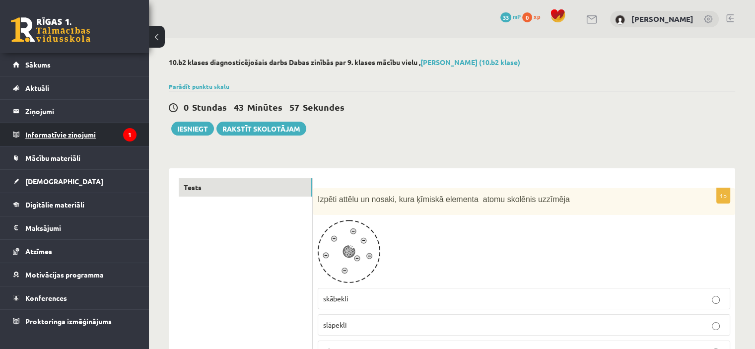
click at [46, 134] on legend "Informatīvie ziņojumi 1" at bounding box center [80, 134] width 111 height 23
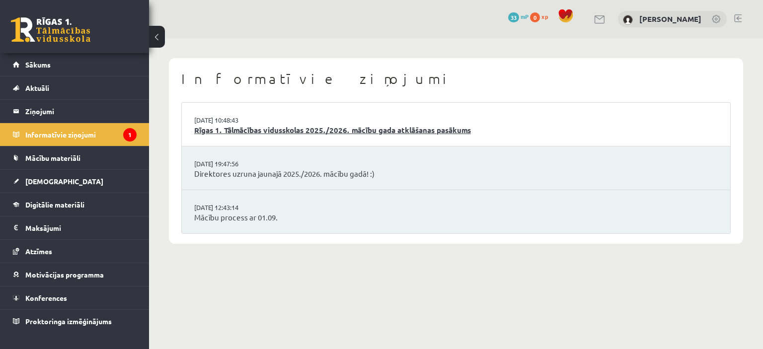
click at [226, 127] on link "Rīgas 1. Tālmācības vidusskolas 2025./2026. mācību gada atklāšanas pasākums" at bounding box center [455, 130] width 523 height 11
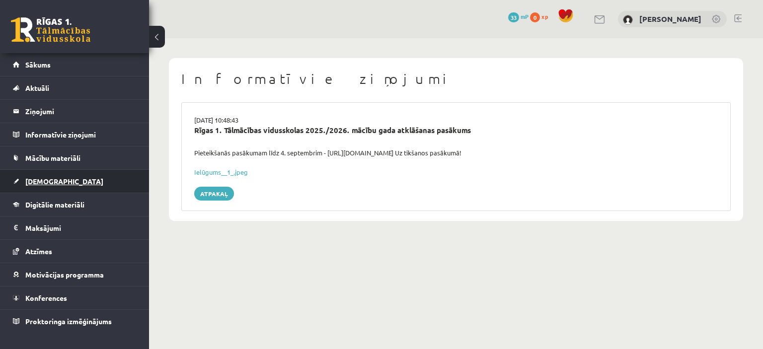
click at [33, 180] on span "[DEMOGRAPHIC_DATA]" at bounding box center [64, 181] width 78 height 9
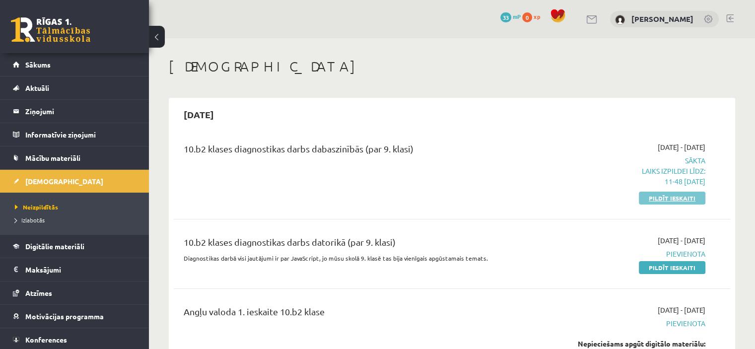
click at [690, 194] on link "Pildīt ieskaiti" at bounding box center [672, 198] width 67 height 13
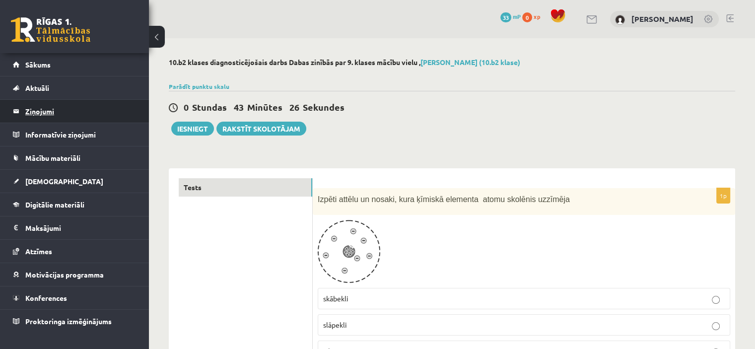
click at [35, 110] on legend "Ziņojumi 0" at bounding box center [80, 111] width 111 height 23
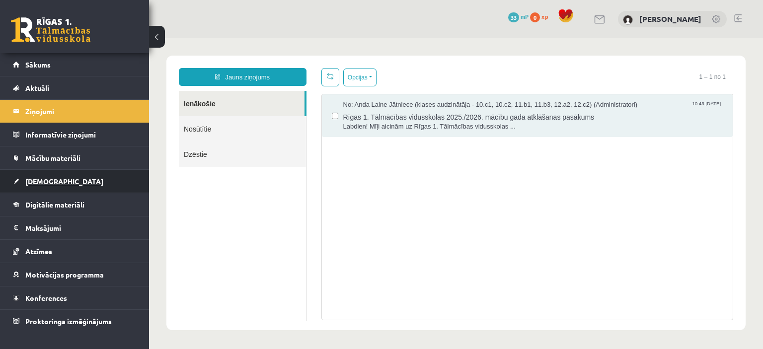
click at [36, 177] on span "[DEMOGRAPHIC_DATA]" at bounding box center [64, 181] width 78 height 9
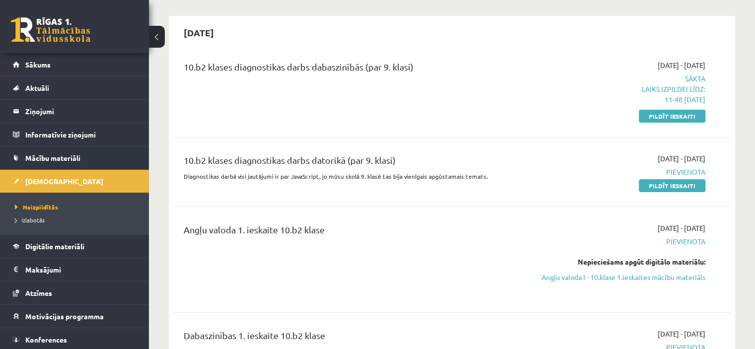
scroll to position [102, 0]
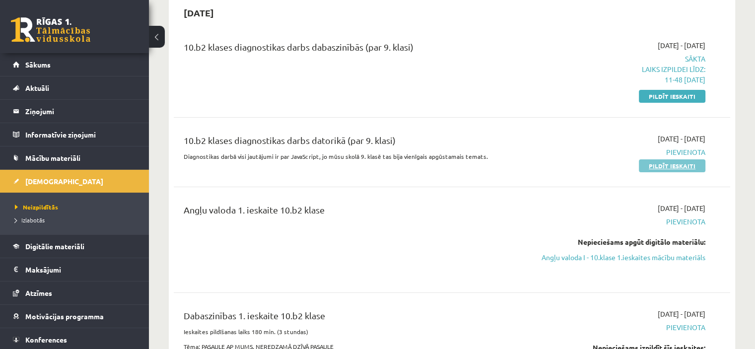
click at [669, 163] on link "Pildīt ieskaiti" at bounding box center [672, 165] width 67 height 13
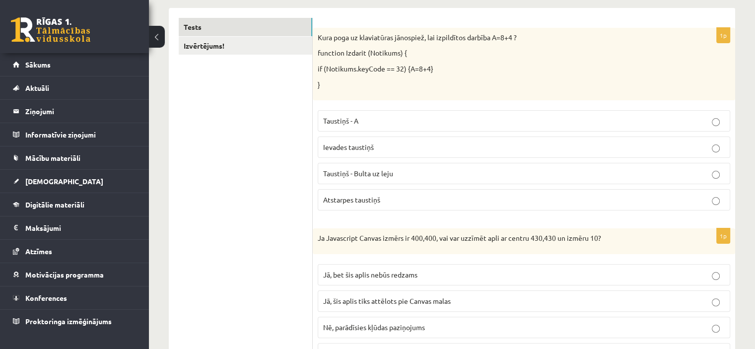
scroll to position [182, 0]
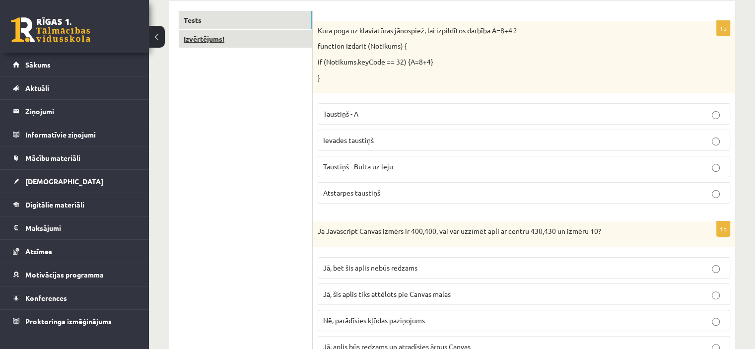
click at [206, 34] on link "Izvērtējums!" at bounding box center [246, 39] width 134 height 18
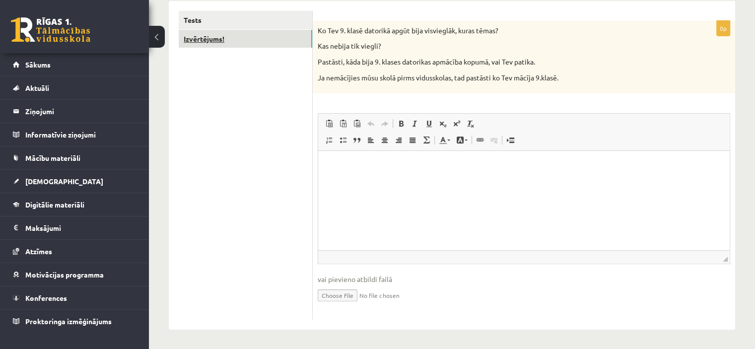
scroll to position [0, 0]
click at [193, 17] on link "Tests" at bounding box center [246, 20] width 134 height 18
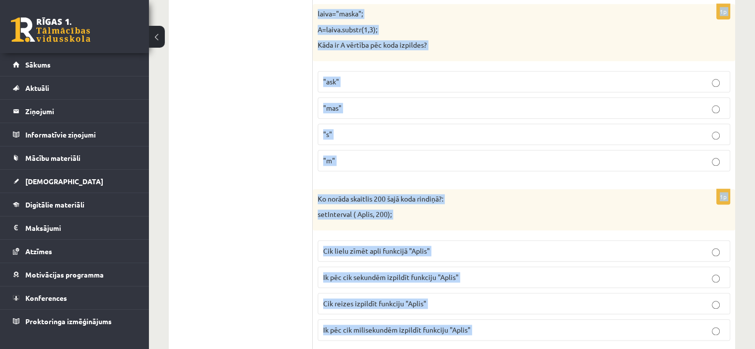
scroll to position [5025, 0]
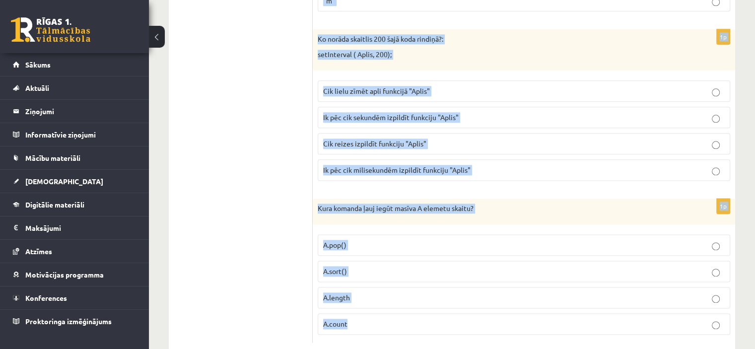
drag, startPoint x: 318, startPoint y: 54, endPoint x: 568, endPoint y: 368, distance: 401.5
copy form "Lore ipsu do sitametcons adipiscin, eli seddoeiusm tempori U=4+4 ? laboreet Dol…"
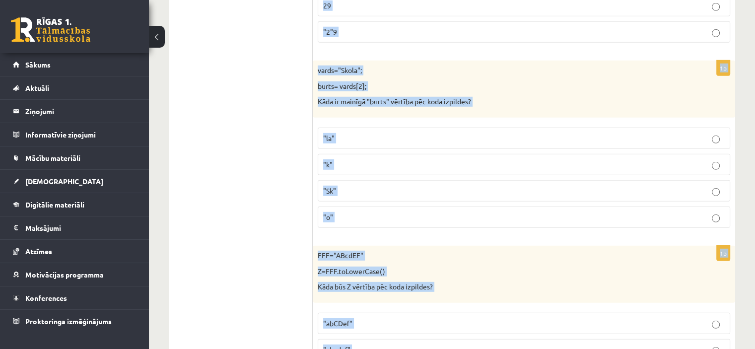
scroll to position [2704, 0]
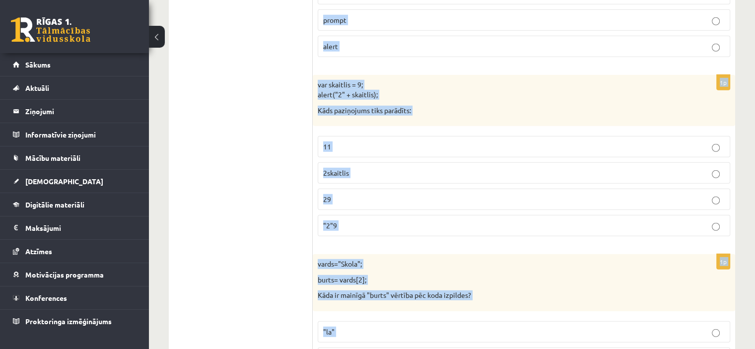
click at [750, 200] on div "10.b2 klases diagnosticējošais darbs Datorikā par 9. klases mācību vielu , Laur…" at bounding box center [452, 13] width 606 height 5359
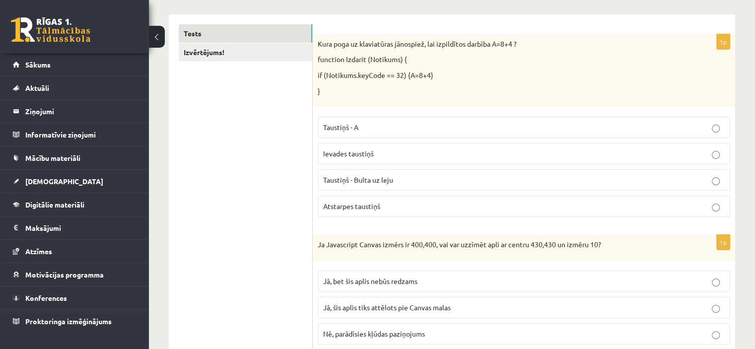
scroll to position [195, 0]
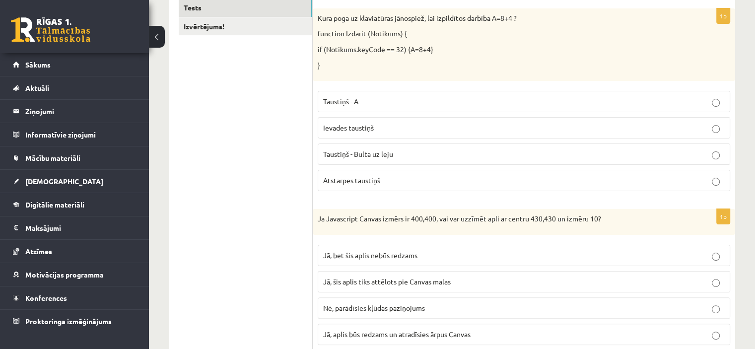
click at [447, 178] on p "Atstarpes taustiņš" at bounding box center [524, 180] width 402 height 10
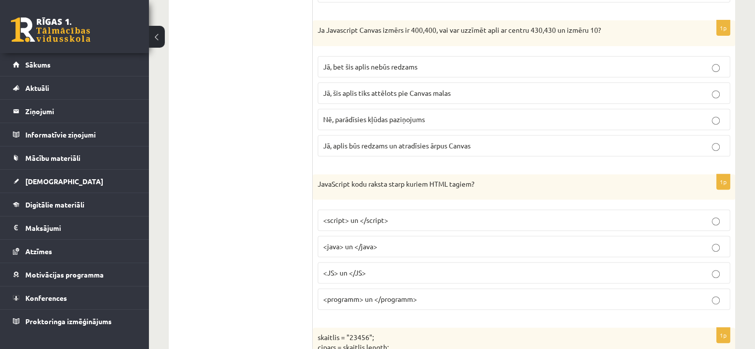
scroll to position [397, 0]
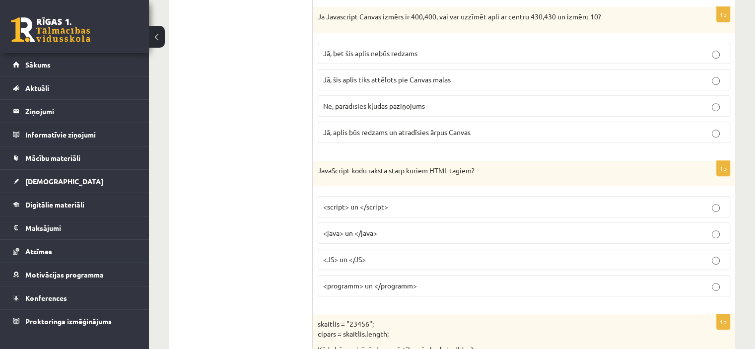
click at [356, 53] on span "Jā, bet šis aplis nebūs redzams" at bounding box center [370, 53] width 94 height 9
click at [415, 206] on p "<script> un </script>" at bounding box center [524, 207] width 402 height 10
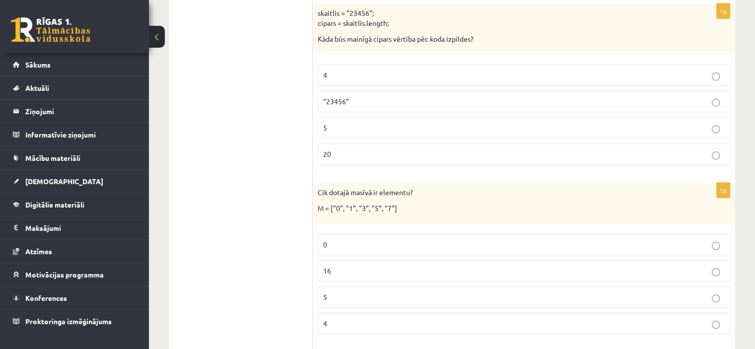
scroll to position [747, 0]
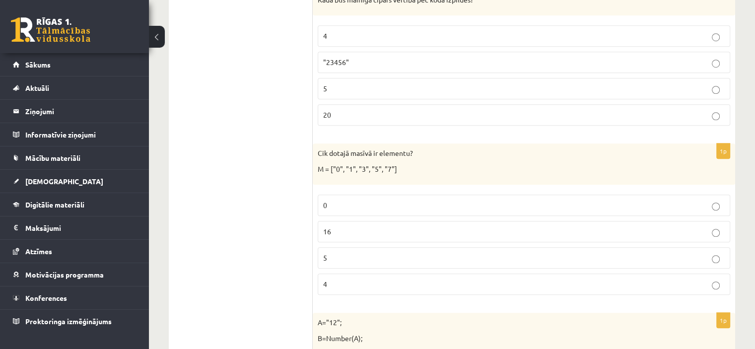
click at [493, 88] on p "5" at bounding box center [524, 88] width 402 height 10
click at [340, 254] on p "5" at bounding box center [524, 258] width 402 height 10
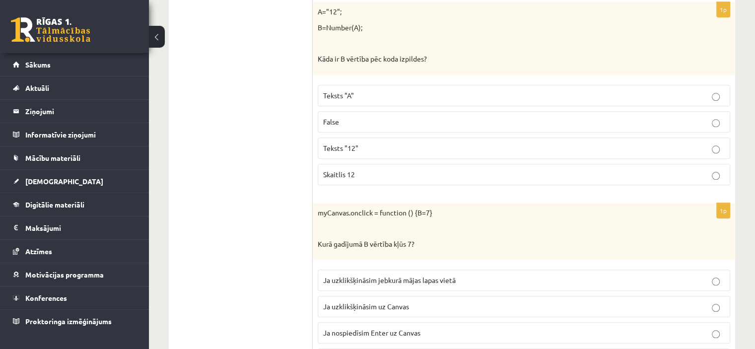
scroll to position [1090, 0]
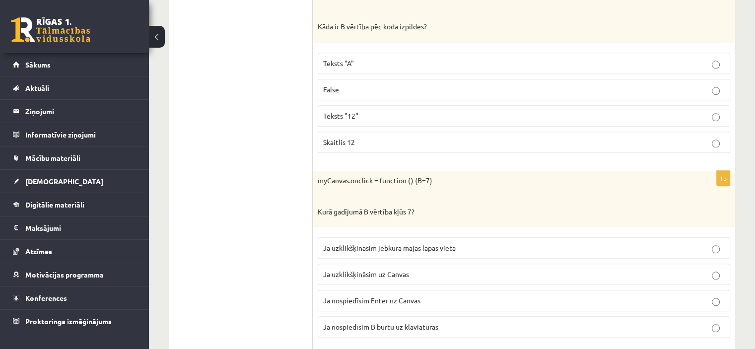
click at [599, 125] on fieldset "Teksts "A" False Teksts "12" Skaitlis 12" at bounding box center [524, 102] width 413 height 108
click at [602, 137] on p "Skaitlis 12" at bounding box center [524, 142] width 402 height 10
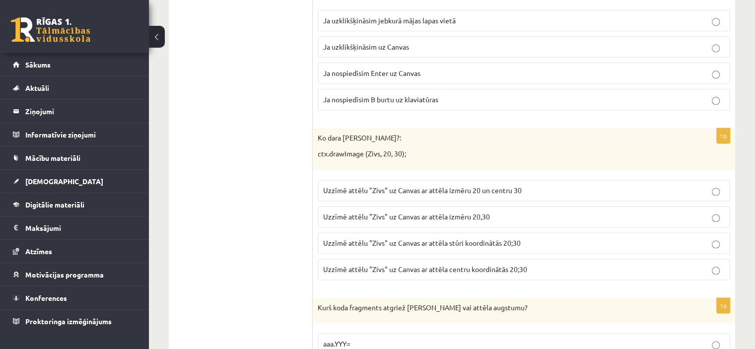
scroll to position [1330, 0]
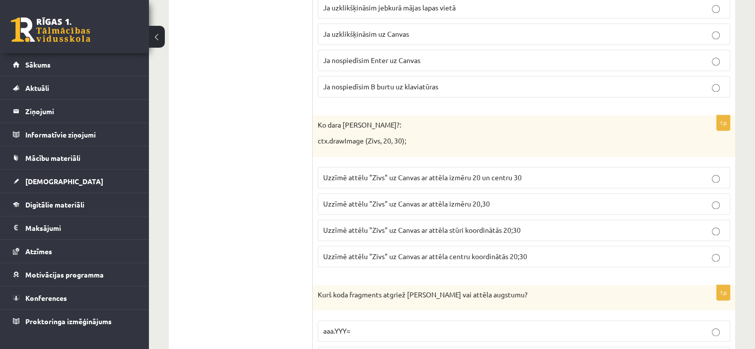
click at [473, 225] on span "Uzzīmē attēlu "Zivs" uz Canvas ar attēla stūri koordinātās 20;30" at bounding box center [422, 229] width 198 height 9
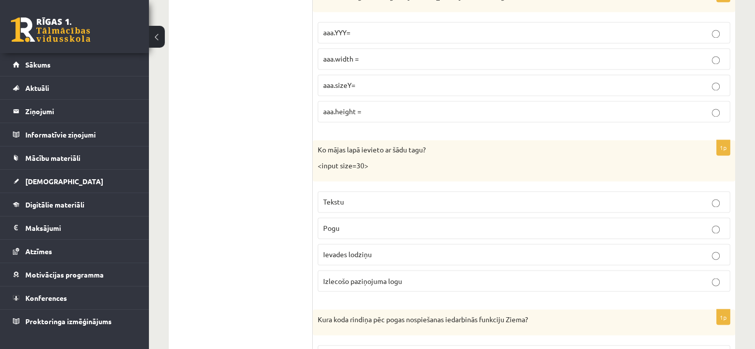
scroll to position [1655, 0]
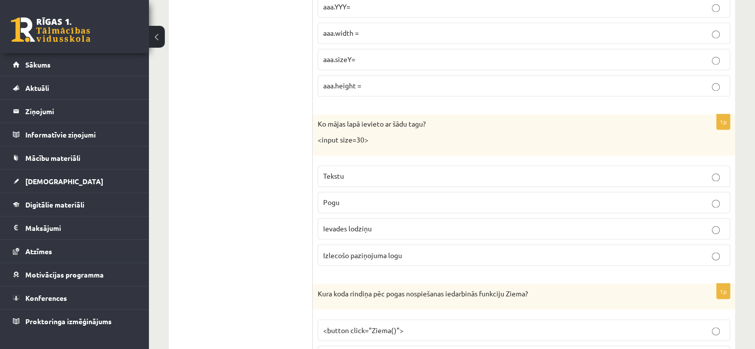
click at [356, 81] on span "aaa.height =" at bounding box center [342, 85] width 38 height 9
click at [362, 224] on span "Ievades lodziņu" at bounding box center [347, 228] width 49 height 9
click at [466, 325] on p "<button click="Ziema()">" at bounding box center [524, 330] width 402 height 10
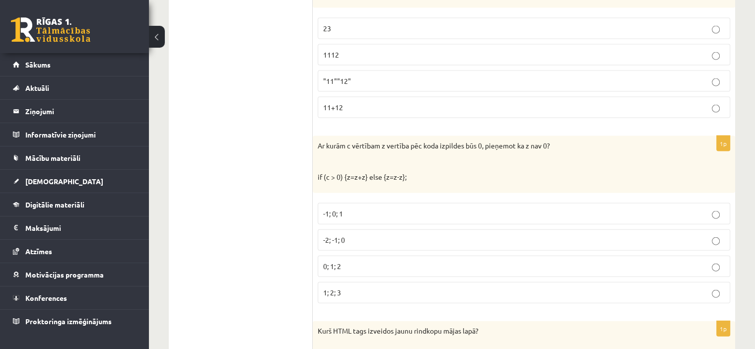
scroll to position [2161, 0]
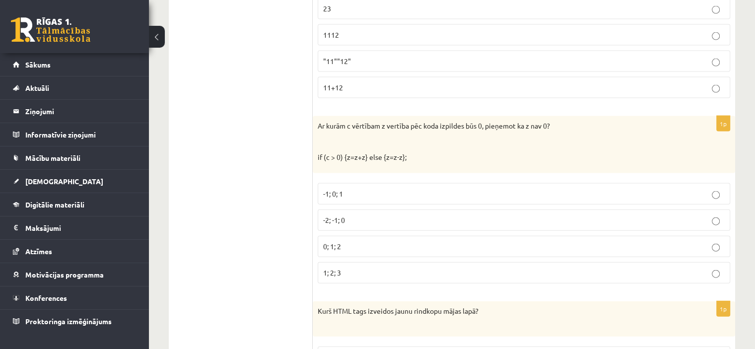
click at [330, 30] on span "1112" at bounding box center [331, 34] width 16 height 9
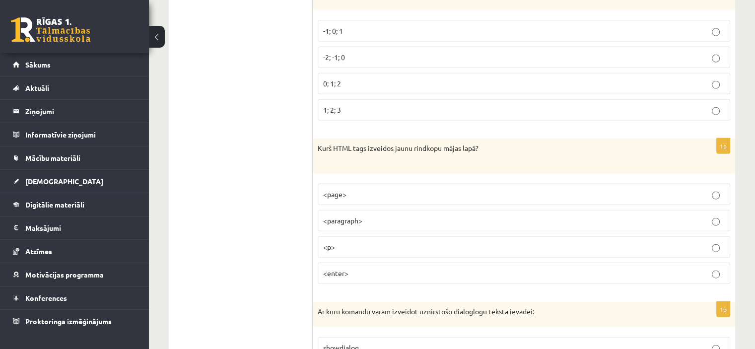
scroll to position [2343, 0]
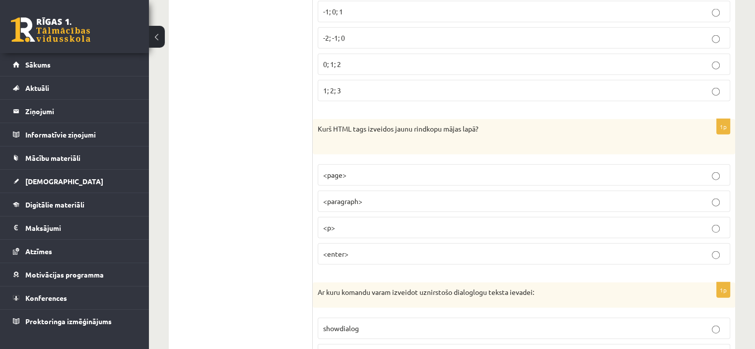
click at [337, 7] on span "-1; 0; 1" at bounding box center [333, 11] width 20 height 9
click at [354, 223] on p "<p>" at bounding box center [524, 228] width 402 height 10
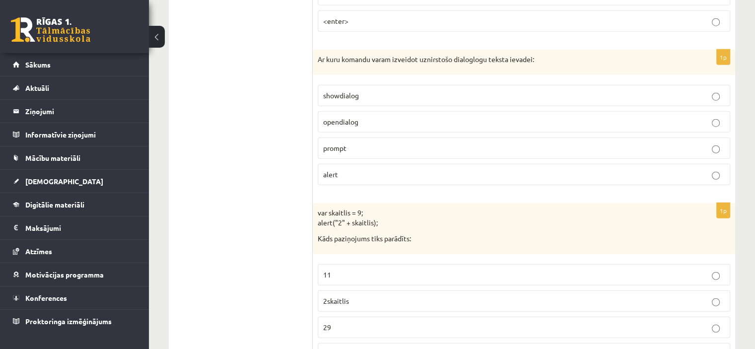
scroll to position [2602, 0]
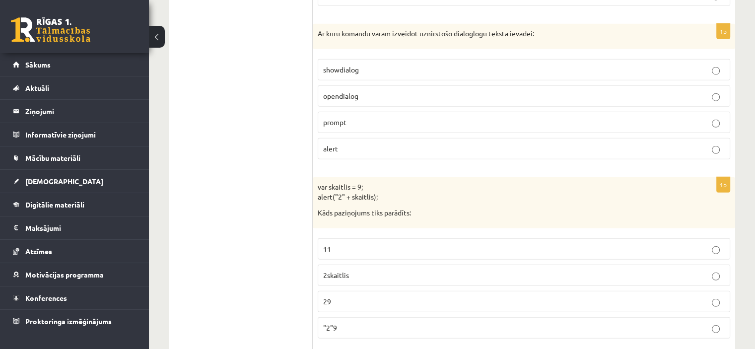
click at [652, 117] on p "prompt" at bounding box center [524, 122] width 402 height 10
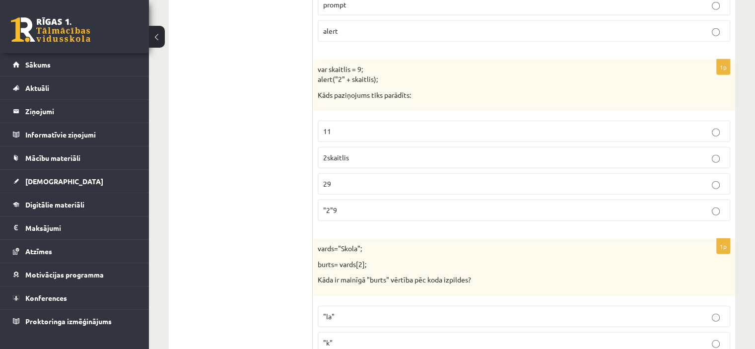
scroll to position [2733, 0]
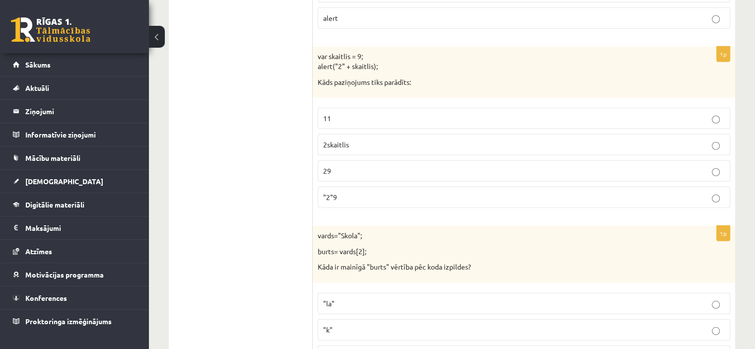
click at [351, 164] on label "29" at bounding box center [524, 170] width 413 height 21
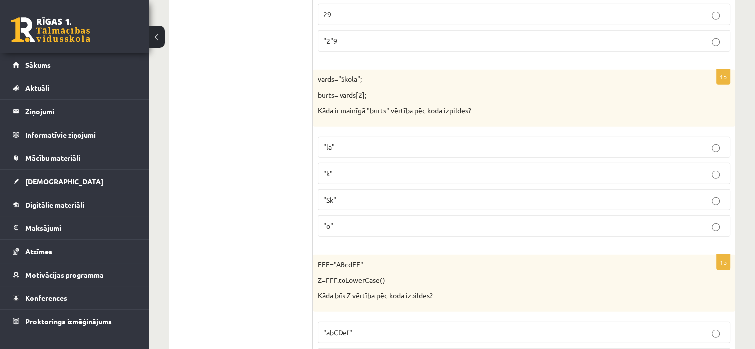
scroll to position [2895, 0]
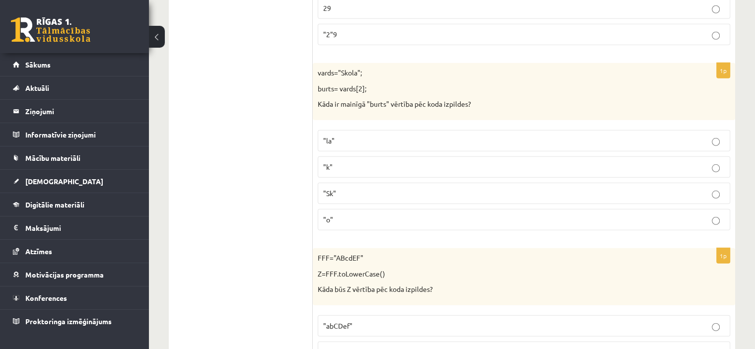
click at [679, 215] on p ""o"" at bounding box center [524, 220] width 402 height 10
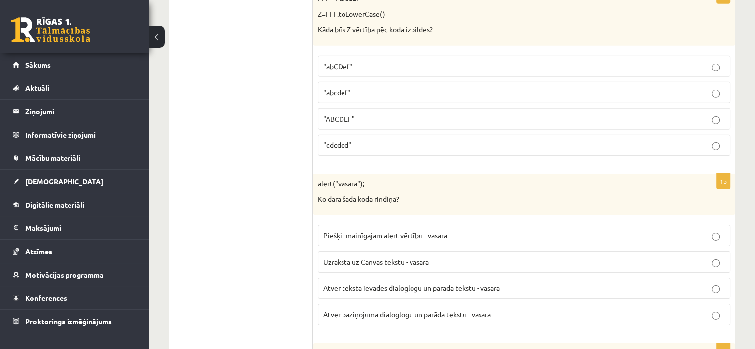
scroll to position [3162, 0]
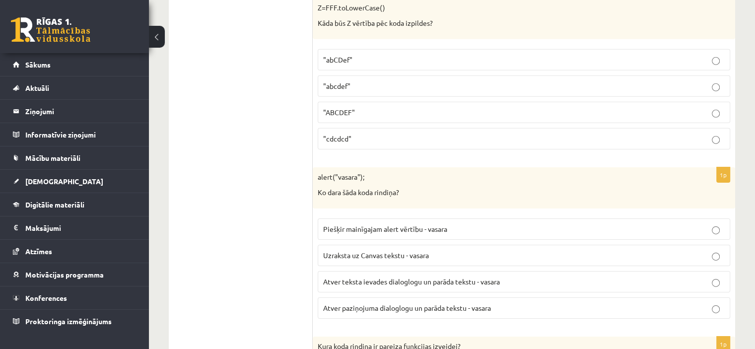
click at [355, 81] on p ""abcdef"" at bounding box center [524, 86] width 402 height 10
click at [409, 303] on span "Atver paziņojuma dialoglogu un parāda tekstu - vasara" at bounding box center [407, 307] width 168 height 9
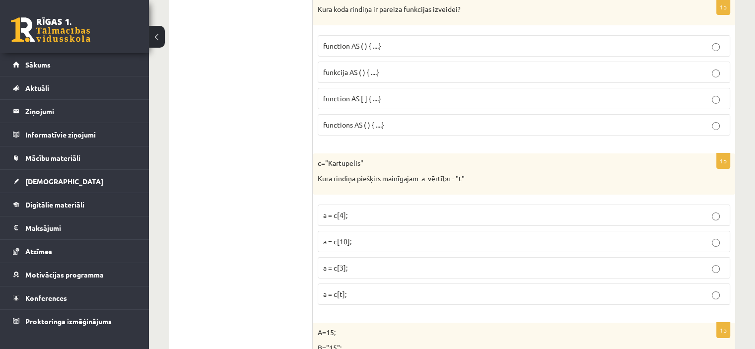
scroll to position [3505, 0]
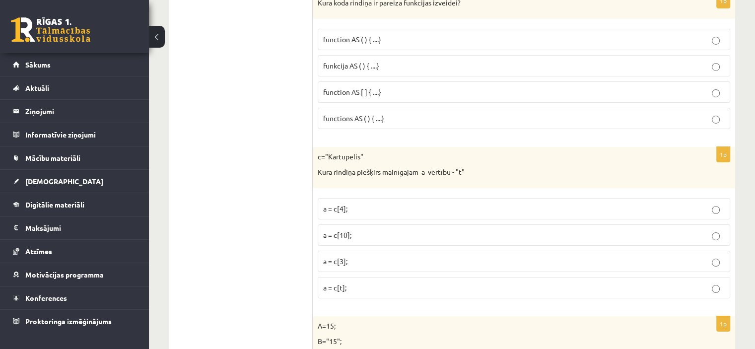
click at [342, 61] on span "funkcija AS ( ) { ....}" at bounding box center [351, 65] width 56 height 9
click at [345, 253] on label "a = c[3];" at bounding box center [524, 261] width 413 height 21
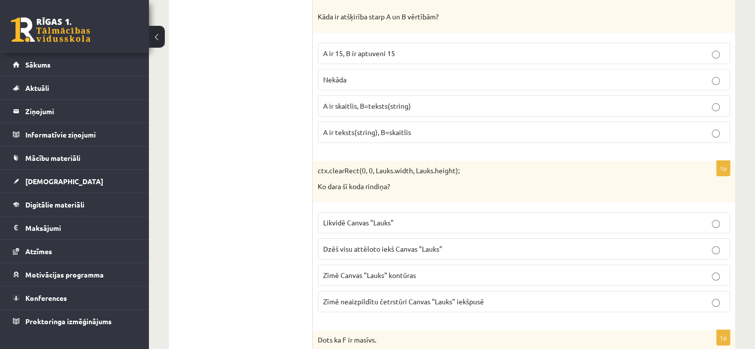
scroll to position [3868, 0]
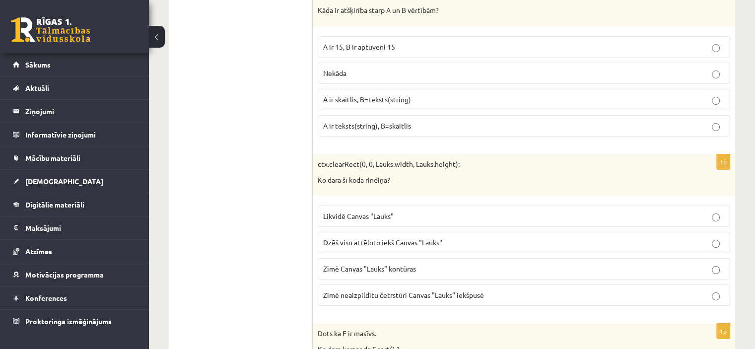
click at [389, 121] on span "A ir teksts(string), B=skaitlis" at bounding box center [367, 125] width 88 height 9
click at [386, 89] on label "A ir skaitlis, B=teksts(string)" at bounding box center [524, 99] width 413 height 21
click at [348, 238] on span "Dzēš visu attēloto iekš Canvas "Lauks"" at bounding box center [382, 242] width 119 height 9
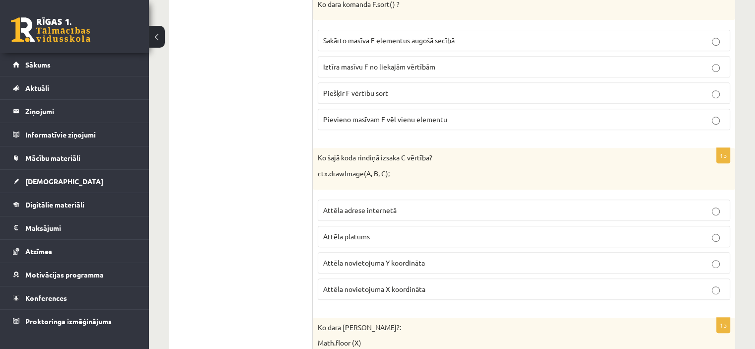
scroll to position [4200, 0]
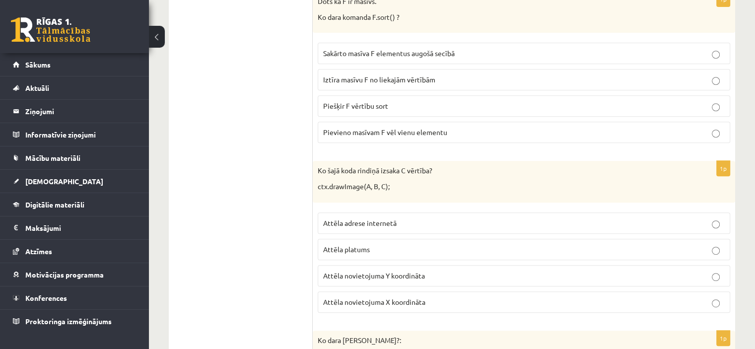
click at [350, 49] on span "Sakārto masīva F elementus augošā secībā" at bounding box center [389, 53] width 132 height 9
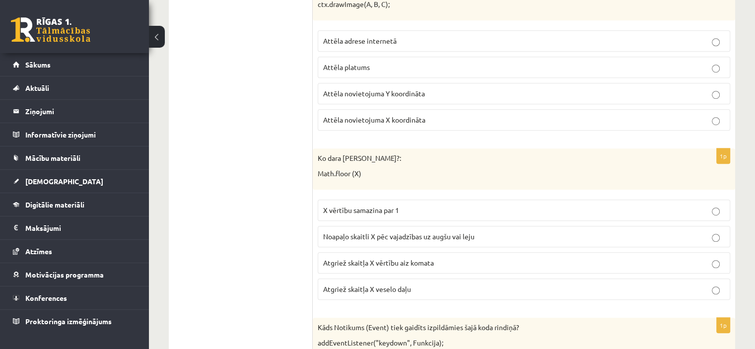
scroll to position [4356, 0]
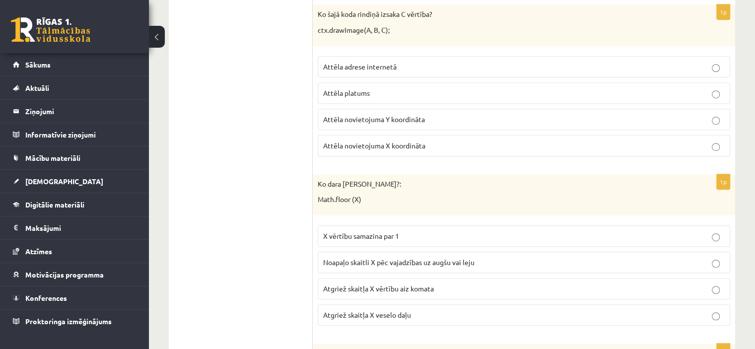
click at [358, 115] on span "Attēla novietojuma Y koordināta" at bounding box center [374, 119] width 102 height 9
click at [378, 284] on span "Atgriež skaitļa X vērtību aiz komata" at bounding box center [378, 288] width 111 height 9
drag, startPoint x: 364, startPoint y: 291, endPoint x: 334, endPoint y: 292, distance: 30.3
click at [334, 310] on span "Atgriež skaitļa X veselo daļu" at bounding box center [367, 314] width 88 height 9
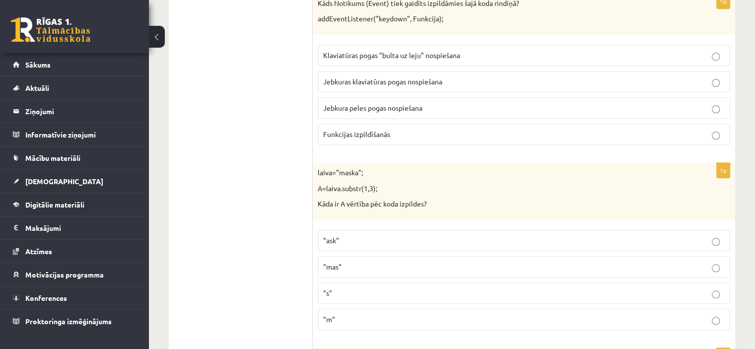
scroll to position [4693, 0]
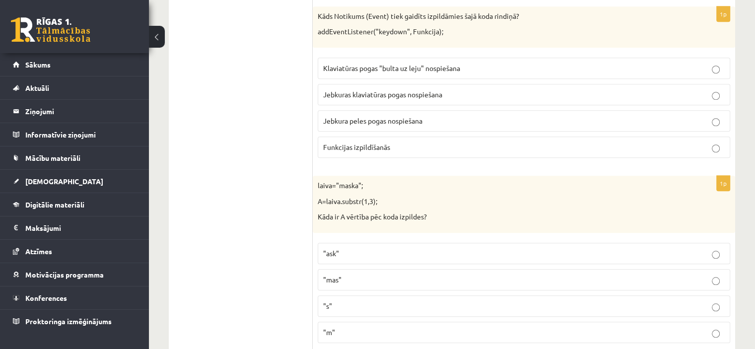
click at [359, 90] on span "Jebkuras klaviatūras pogas nospiešana" at bounding box center [382, 94] width 119 height 9
click at [364, 248] on p ""ask"" at bounding box center [524, 253] width 402 height 10
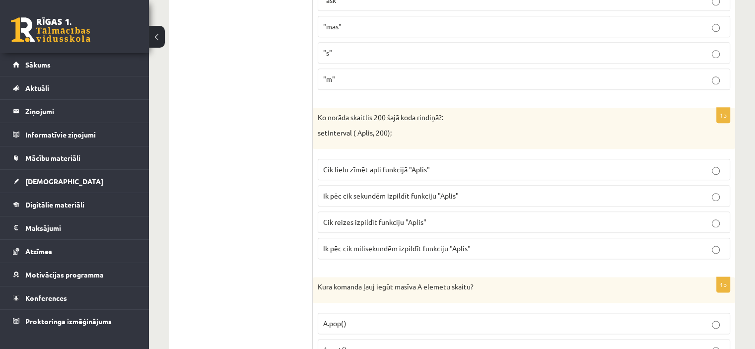
scroll to position [4953, 0]
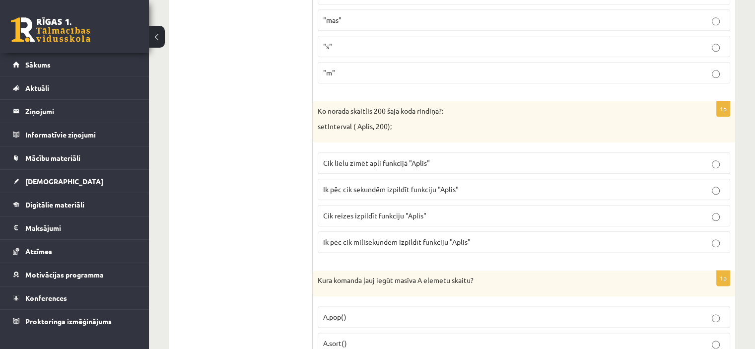
click at [489, 237] on p "Ik pēc cik milisekundēm izpildīt funkciju "Aplis"" at bounding box center [524, 242] width 402 height 10
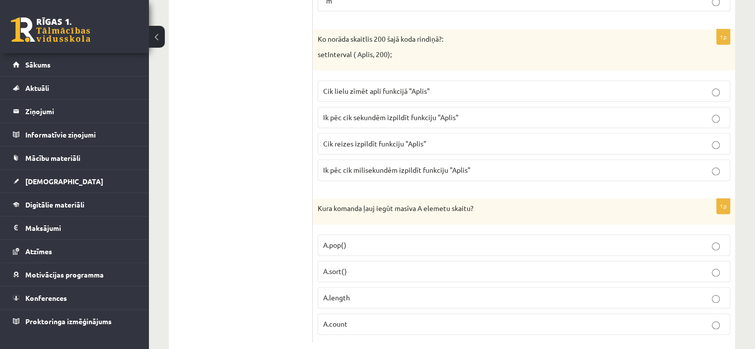
click at [342, 292] on p "A.length" at bounding box center [524, 297] width 402 height 10
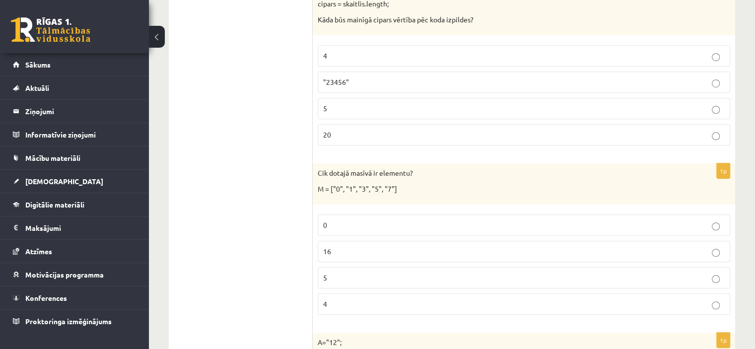
scroll to position [0, 0]
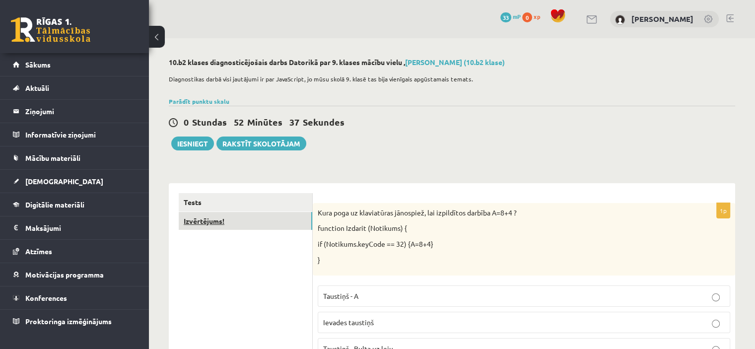
click at [198, 220] on link "Izvērtējums!" at bounding box center [246, 221] width 134 height 18
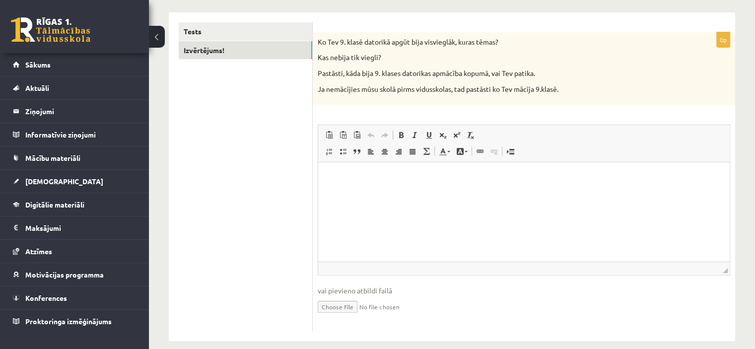
scroll to position [183, 0]
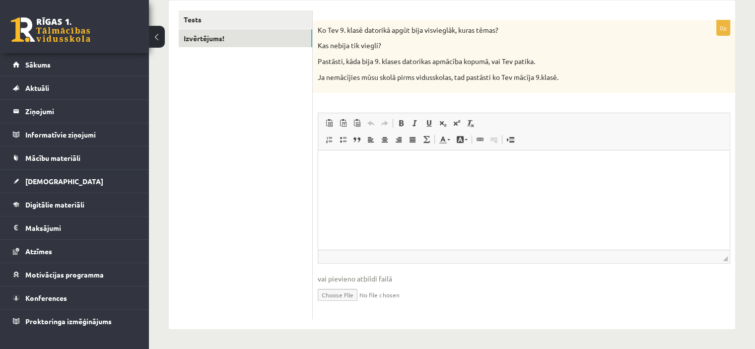
click at [528, 181] on html at bounding box center [524, 165] width 412 height 30
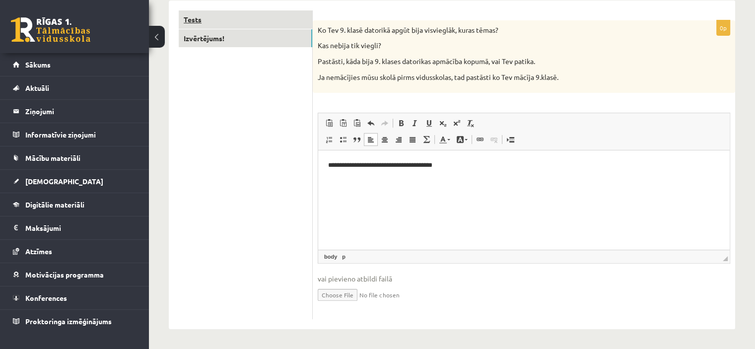
click at [244, 23] on link "Tests" at bounding box center [246, 19] width 134 height 18
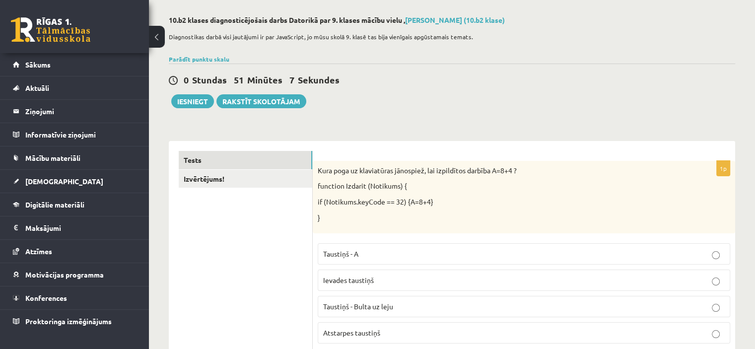
scroll to position [0, 0]
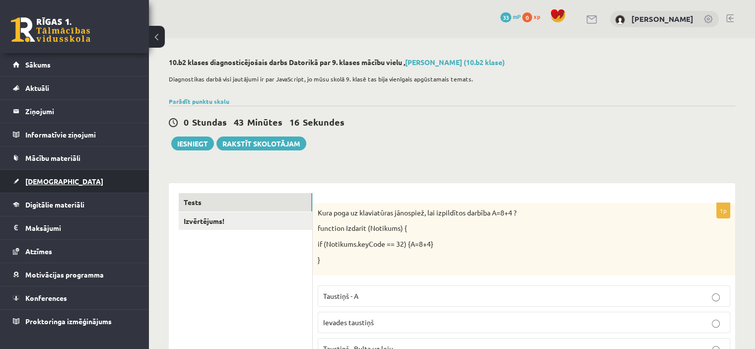
click at [32, 182] on span "[DEMOGRAPHIC_DATA]" at bounding box center [64, 181] width 78 height 9
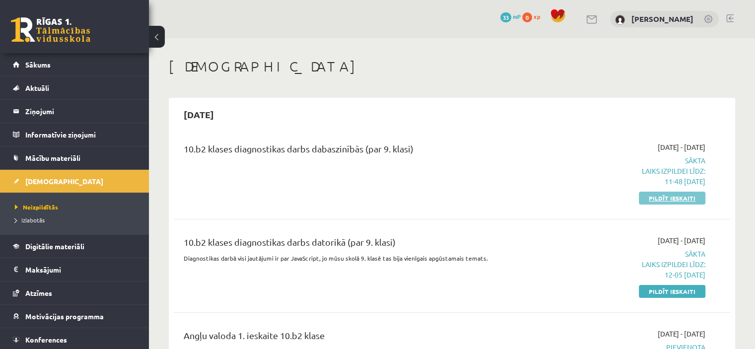
click at [651, 202] on link "Pildīt ieskaiti" at bounding box center [672, 198] width 67 height 13
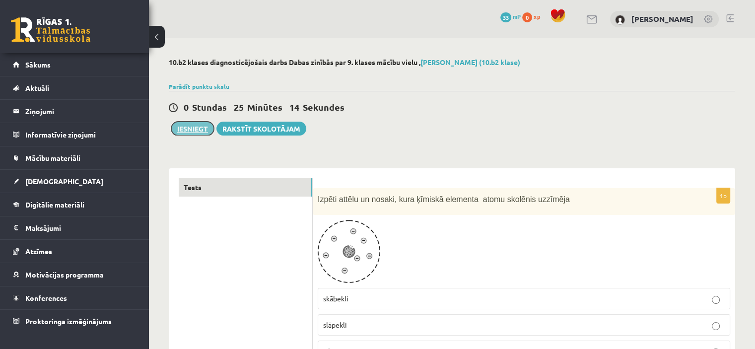
click at [193, 127] on button "Iesniegt" at bounding box center [192, 129] width 43 height 14
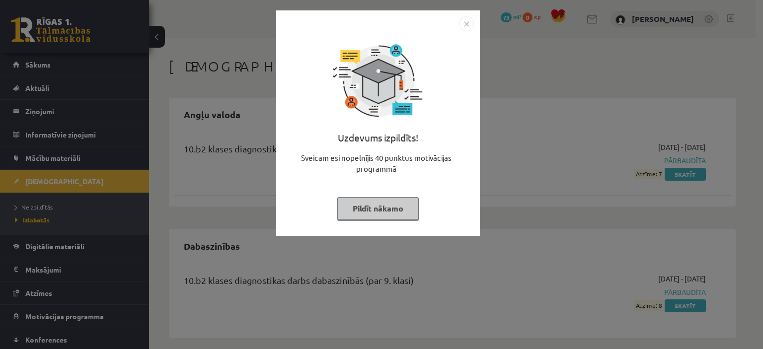
click at [382, 200] on button "Pildīt nākamo" at bounding box center [377, 208] width 81 height 23
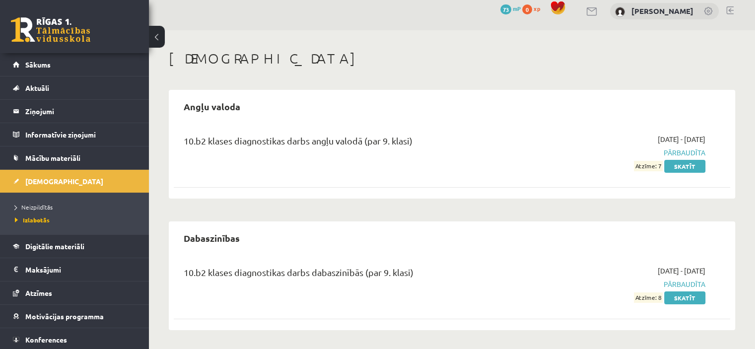
scroll to position [6, 0]
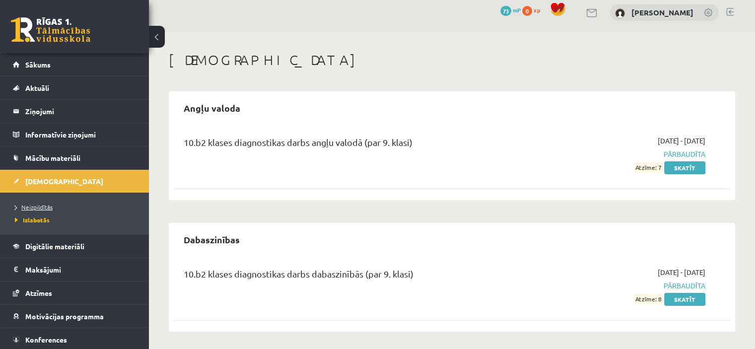
click at [46, 206] on span "Neizpildītās" at bounding box center [34, 207] width 38 height 8
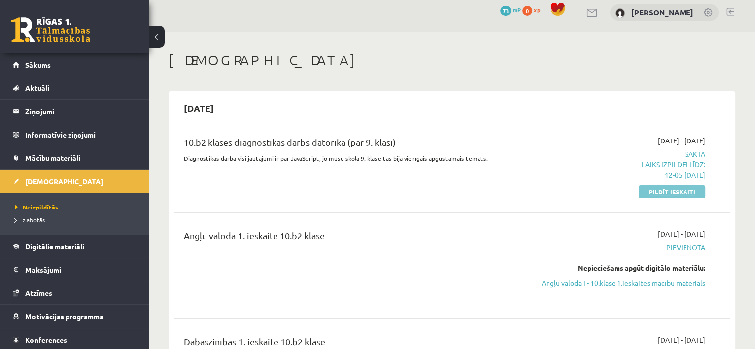
click at [654, 190] on link "Pildīt ieskaiti" at bounding box center [672, 191] width 67 height 13
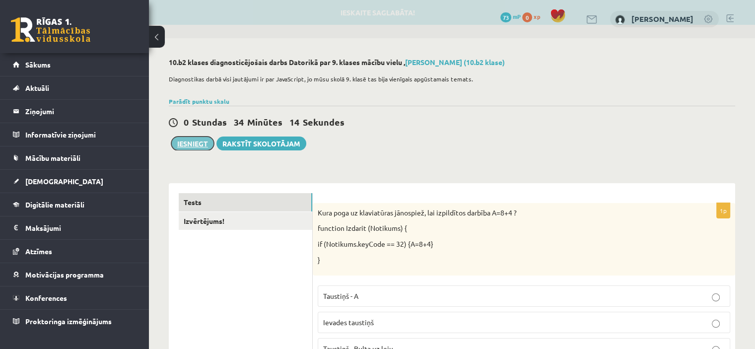
click at [183, 142] on button "Iesniegt" at bounding box center [192, 144] width 43 height 14
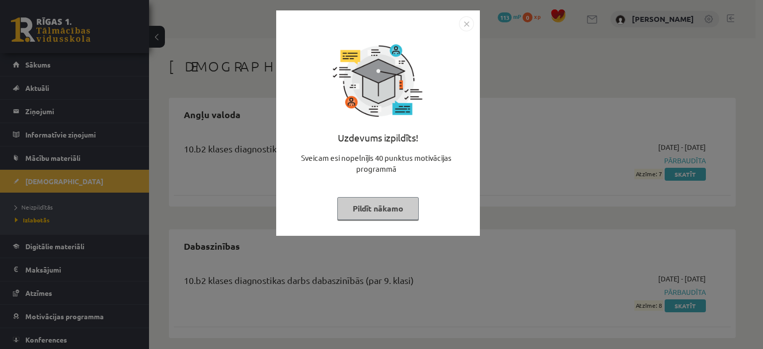
click at [460, 21] on img "Close" at bounding box center [466, 23] width 15 height 15
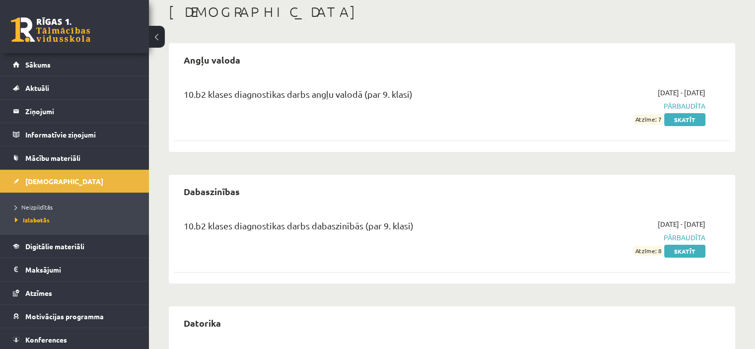
scroll to position [31, 0]
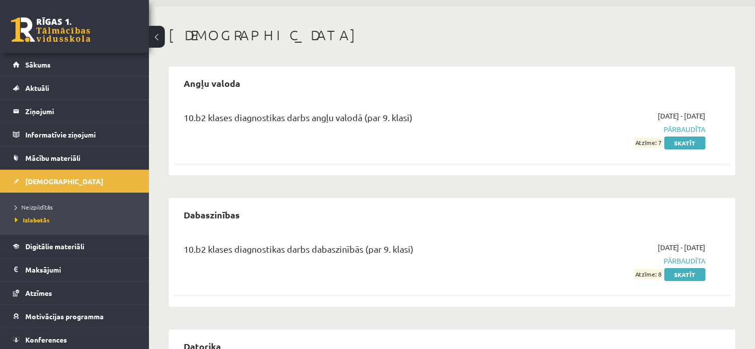
click at [38, 201] on li "Neizpildītās" at bounding box center [77, 207] width 124 height 13
click at [39, 207] on span "Neizpildītās" at bounding box center [36, 207] width 43 height 8
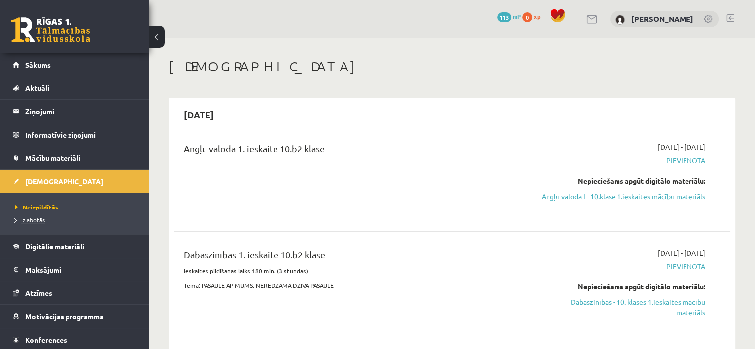
click at [36, 217] on span "Izlabotās" at bounding box center [30, 220] width 30 height 8
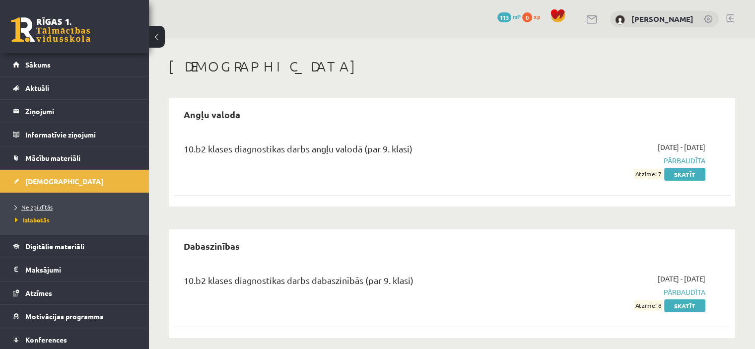
click at [48, 205] on span "Neizpildītās" at bounding box center [34, 207] width 38 height 8
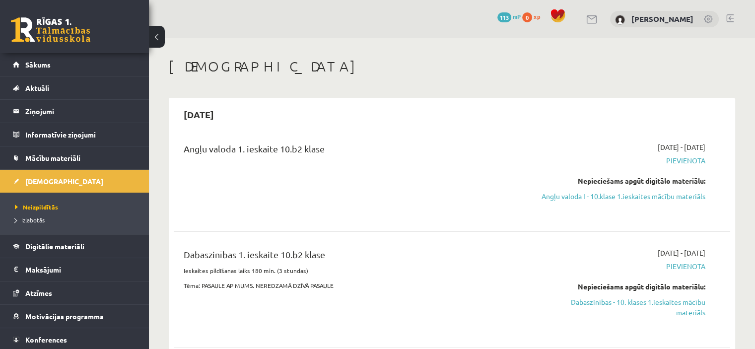
click at [40, 214] on li "Izlabotās" at bounding box center [77, 220] width 124 height 13
click at [32, 218] on span "Izlabotās" at bounding box center [32, 220] width 35 height 8
